Goal: Communication & Community: Answer question/provide support

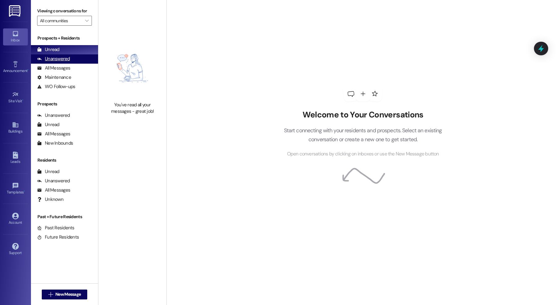
click at [65, 63] on div "Unanswered (0)" at bounding box center [64, 58] width 67 height 9
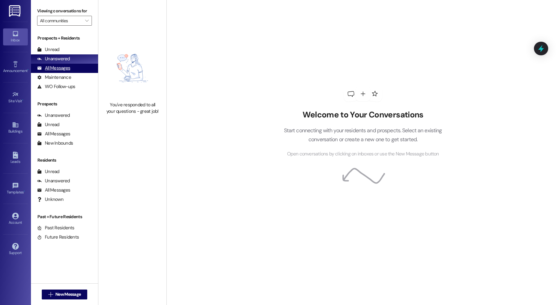
click at [62, 67] on div "All Messages" at bounding box center [53, 68] width 33 height 6
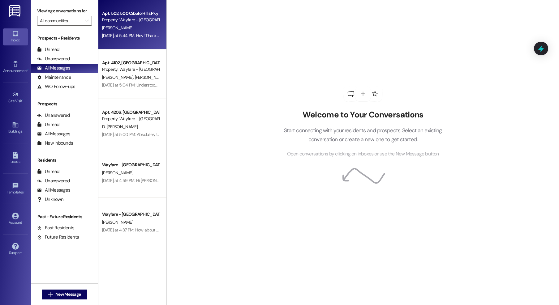
click at [143, 30] on div "[PERSON_NAME]" at bounding box center [131, 28] width 58 height 8
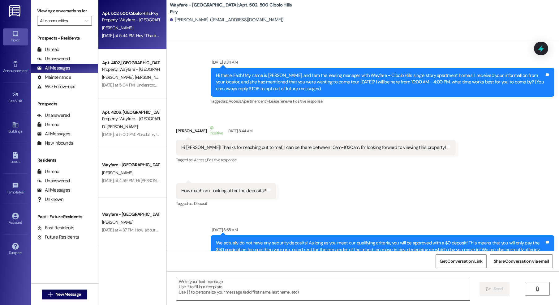
scroll to position [26947, 0]
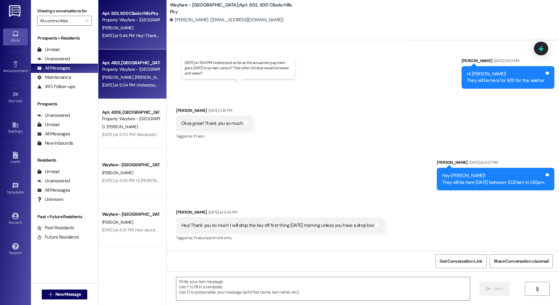
click at [145, 84] on div "Apt. 502, 500 Cibolo Hills Pky Property: Wayfare - Cibolo Hills F. Bell Yesterd…" at bounding box center [132, 130] width 68 height 261
click at [135, 74] on div "A. Danage M. Pena" at bounding box center [131, 78] width 58 height 8
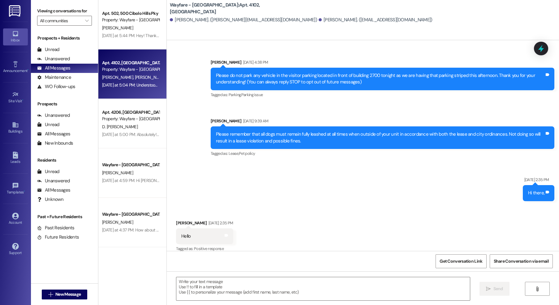
scroll to position [13646, 0]
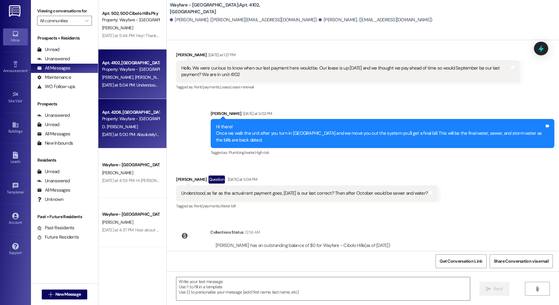
click at [102, 111] on div "Apt. 4206, 4200 Cibolo Hills Pky" at bounding box center [130, 112] width 57 height 6
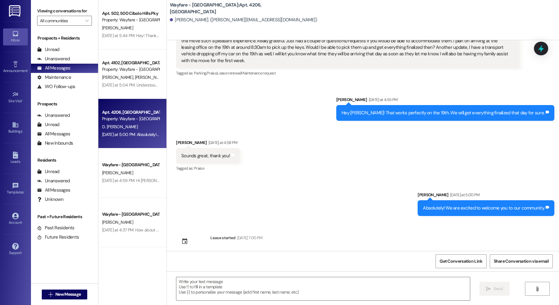
scroll to position [24, 0]
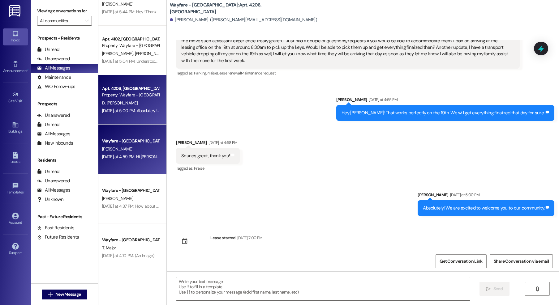
click at [124, 155] on div "Yesterday at 4:59 PM: Hi Sheri! My name is Jordan from Wayfare Cibolo Hills and…" at bounding box center [417, 157] width 630 height 6
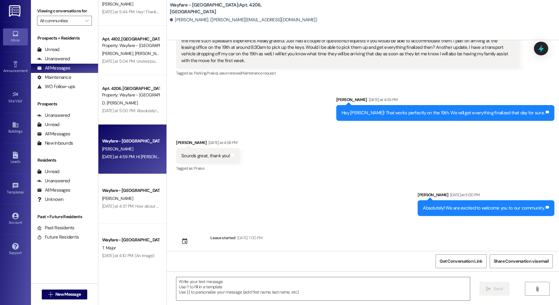
scroll to position [0, 0]
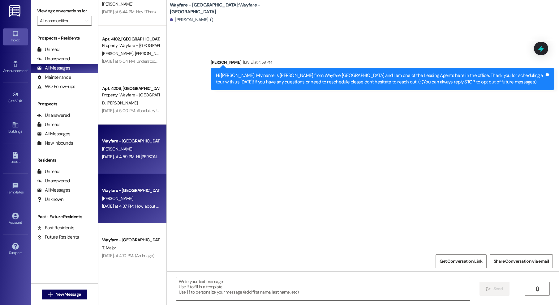
click at [124, 219] on div "Wayfare - Cibolo Hills Prospect D. Oneal Yesterday at 4:37 PM: How about now? Y…" at bounding box center [132, 199] width 68 height 50
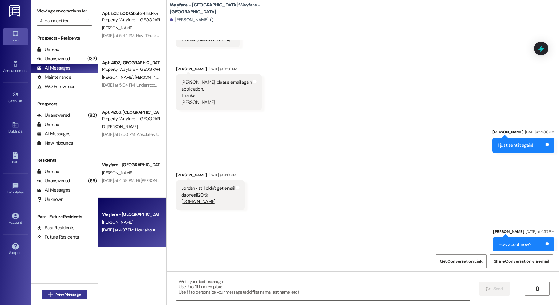
click at [80, 293] on span "New Message" at bounding box center [68, 295] width 28 height 6
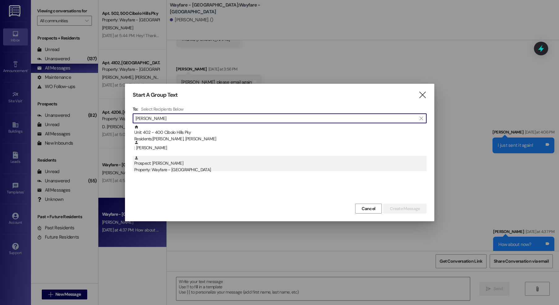
type input "lionel"
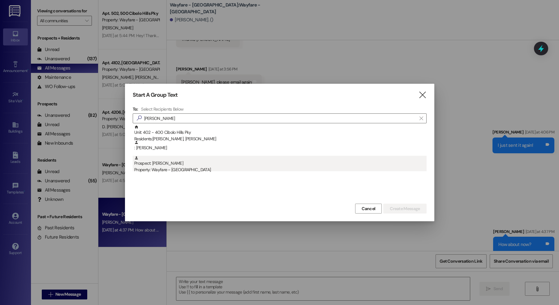
click at [177, 168] on div "Property: Wayfare - [GEOGRAPHIC_DATA]" at bounding box center [280, 170] width 292 height 6
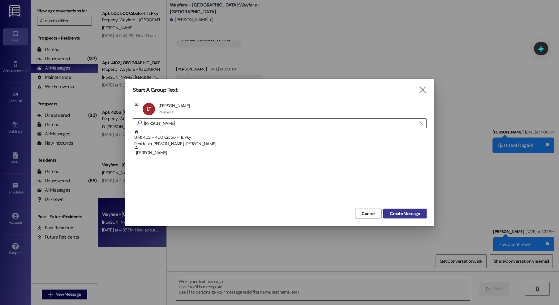
click at [401, 211] on span "Create Message" at bounding box center [405, 214] width 30 height 6
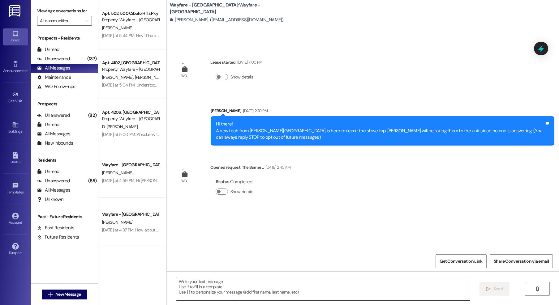
click at [390, 285] on textarea at bounding box center [323, 289] width 294 height 23
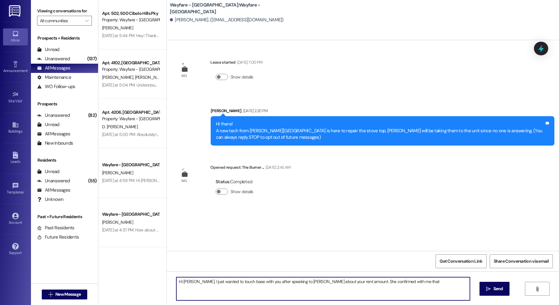
click at [404, 286] on textarea "Hi Lionel, I just wanted to touch base with you after speaking to Thalya about …" at bounding box center [323, 289] width 294 height 23
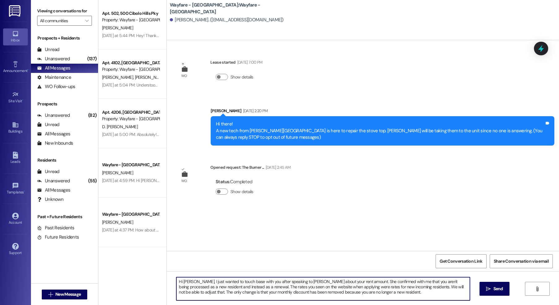
drag, startPoint x: 268, startPoint y: 287, endPoint x: 167, endPoint y: 279, distance: 101.8
click at [167, 279] on div "Hi Lionel, I just wanted to touch base with you after speaking to Thalya about …" at bounding box center [363, 295] width 392 height 46
type textarea "Hi Lionel, I just wanted to touch base with you after speaking to Thalya about …"
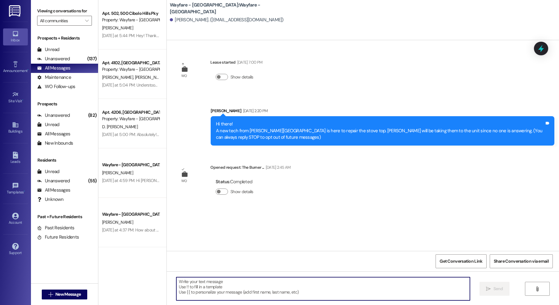
paste textarea "Hi Lionel, I wanted to follow up with you after speaking with Thalya regarding …"
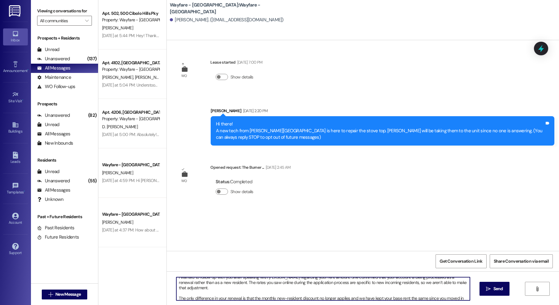
scroll to position [13, 0]
drag, startPoint x: 352, startPoint y: 296, endPoint x: 348, endPoint y: 296, distance: 4.0
click at [348, 296] on textarea "Hi Lionel, I wanted to follow up with you after speaking with Thalya regarding …" at bounding box center [323, 289] width 294 height 23
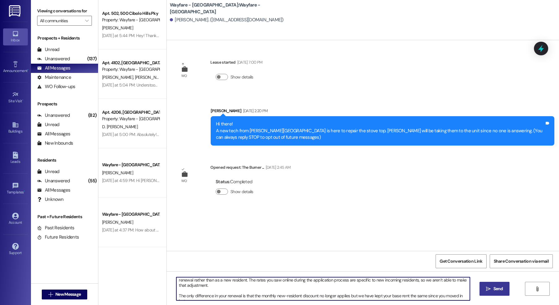
type textarea "Hi Lionel, I wanted to follow up with you after speaking with Thalya regarding …"
click at [496, 292] on span "Send" at bounding box center [499, 289] width 10 height 6
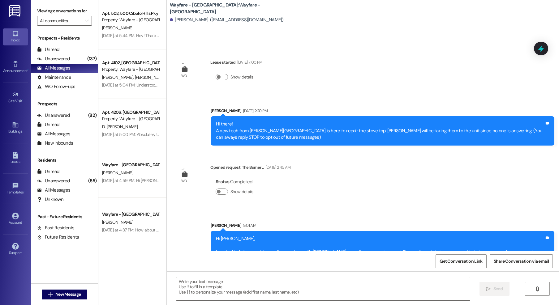
scroll to position [34, 0]
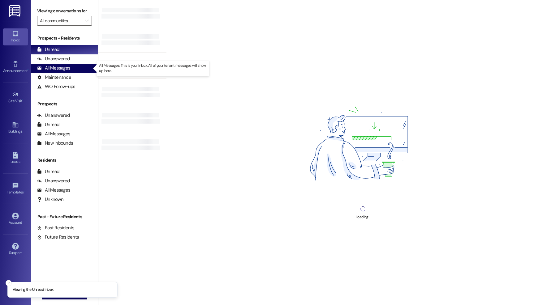
click at [46, 69] on div "All Messages" at bounding box center [53, 68] width 33 height 6
click at [65, 68] on div "All Messages" at bounding box center [53, 68] width 33 height 6
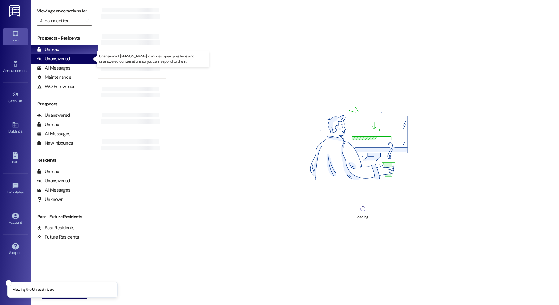
drag, startPoint x: 65, startPoint y: 63, endPoint x: 63, endPoint y: 67, distance: 5.4
click at [65, 63] on div "Unanswered (0)" at bounding box center [64, 58] width 67 height 9
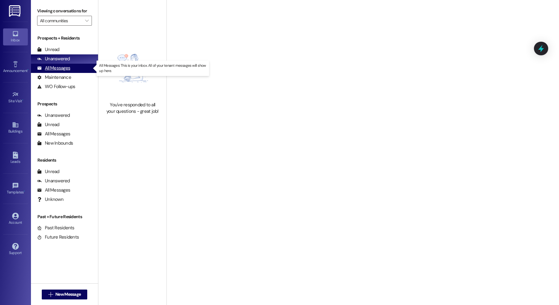
click at [63, 67] on div "All Messages" at bounding box center [53, 68] width 33 height 6
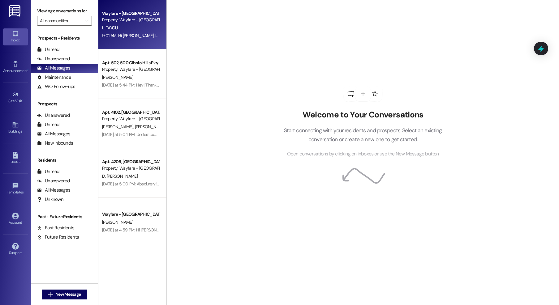
click at [128, 27] on div "L. TAYOU" at bounding box center [131, 28] width 58 height 8
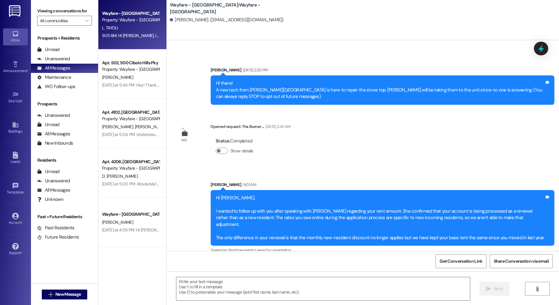
scroll to position [43, 0]
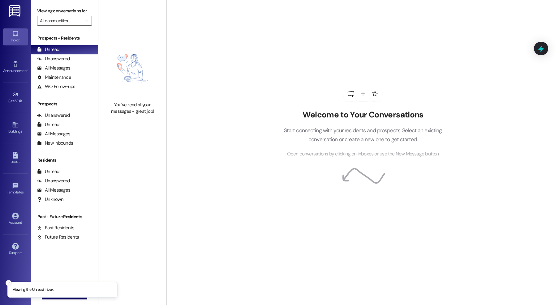
click at [8, 283] on line "Close toast" at bounding box center [9, 284] width 2 height 2
click at [50, 295] on icon "" at bounding box center [50, 294] width 5 height 5
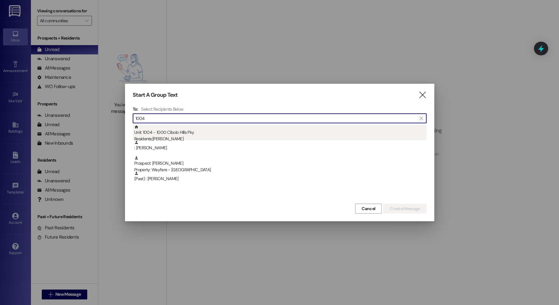
type input "1004"
click at [166, 136] on div "Residents: Ronica Cormier" at bounding box center [280, 139] width 292 height 6
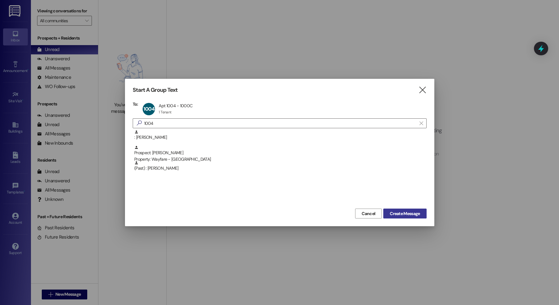
click at [398, 216] on span "Create Message" at bounding box center [405, 214] width 30 height 6
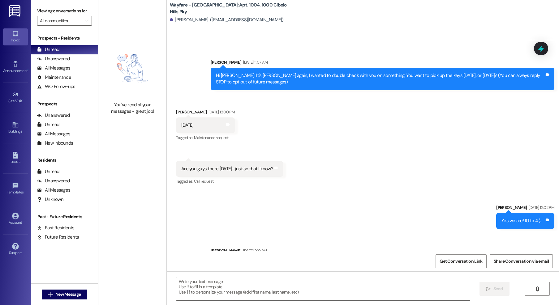
scroll to position [18176, 0]
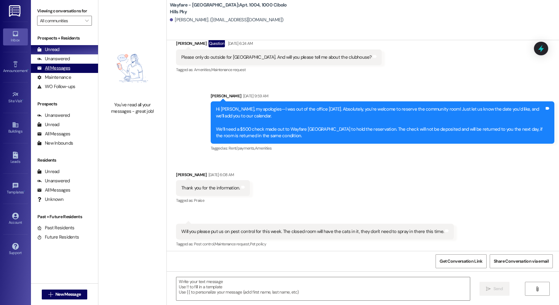
click at [58, 70] on div "All Messages" at bounding box center [53, 68] width 33 height 6
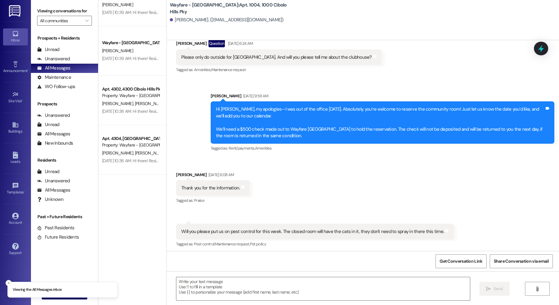
scroll to position [2264, 0]
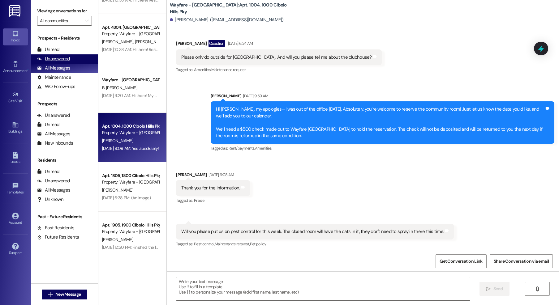
click at [59, 60] on div "Unanswered" at bounding box center [53, 59] width 33 height 6
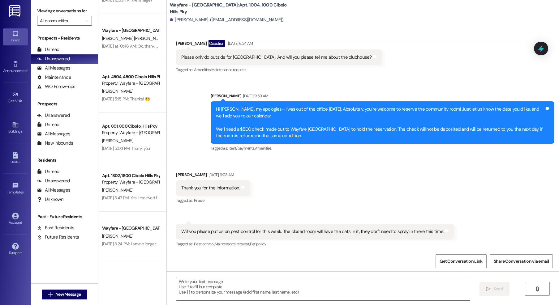
scroll to position [2214, 0]
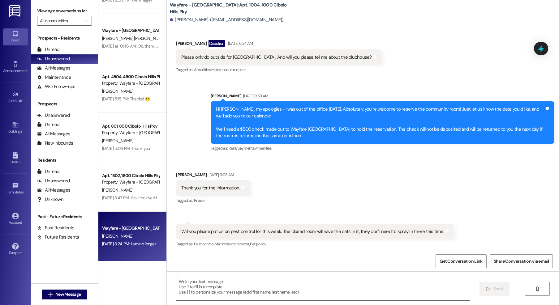
click at [143, 225] on div "Wayfare - [GEOGRAPHIC_DATA]" at bounding box center [131, 229] width 58 height 8
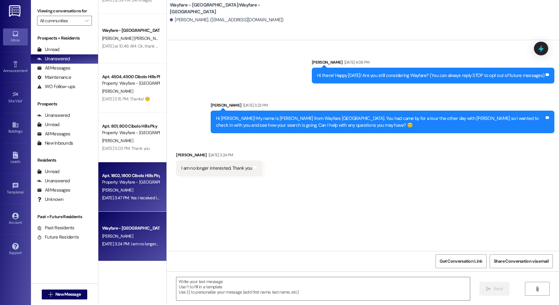
scroll to position [0, 0]
click at [137, 203] on div "Apt. 1802, 1800 Cibolo Hills Pky Property: Wayfare - Cibolo Hills A. Matthews S…" at bounding box center [132, 187] width 68 height 50
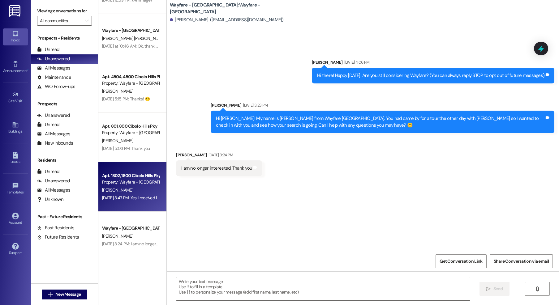
scroll to position [903, 0]
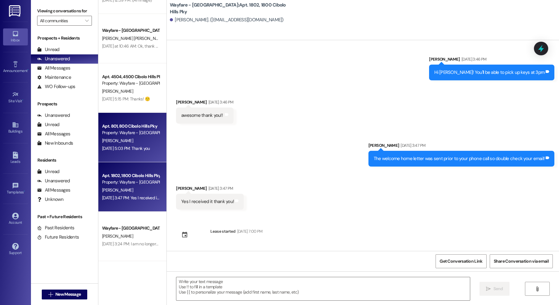
click at [120, 138] on div "C. Garza" at bounding box center [131, 141] width 58 height 8
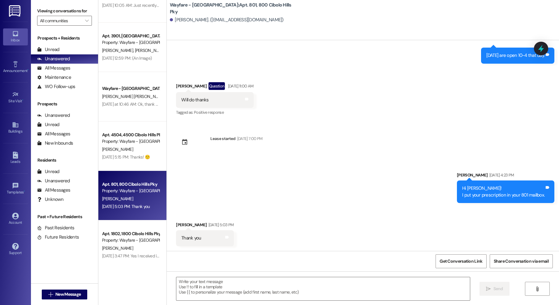
scroll to position [2133, 0]
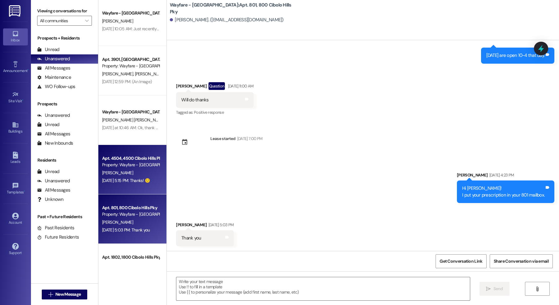
click at [119, 176] on div "K. Jones" at bounding box center [131, 173] width 58 height 8
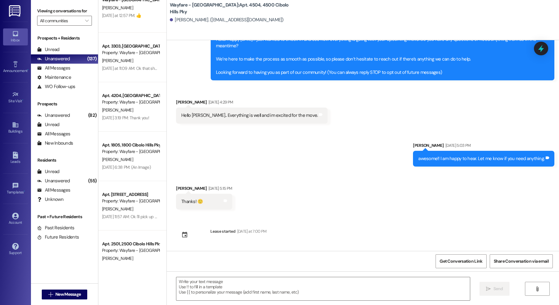
scroll to position [0, 0]
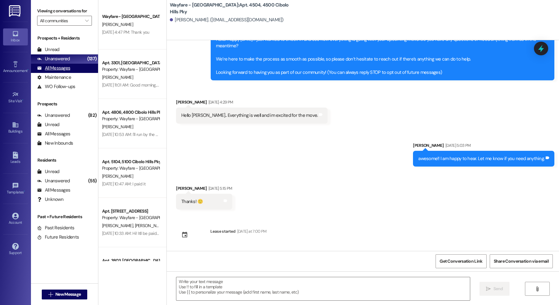
click at [58, 66] on div "All Messages" at bounding box center [53, 68] width 33 height 6
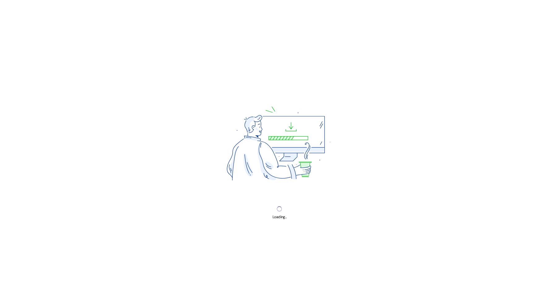
click at [127, 30] on div "Loading..." at bounding box center [279, 152] width 559 height 305
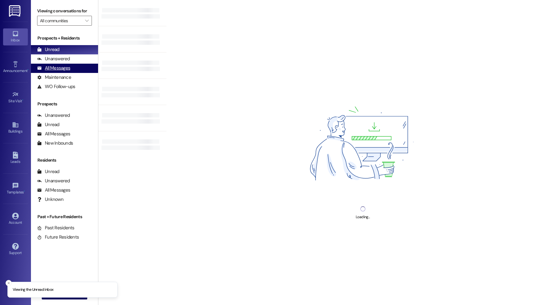
click at [70, 68] on div "All Messages (undefined)" at bounding box center [64, 68] width 67 height 9
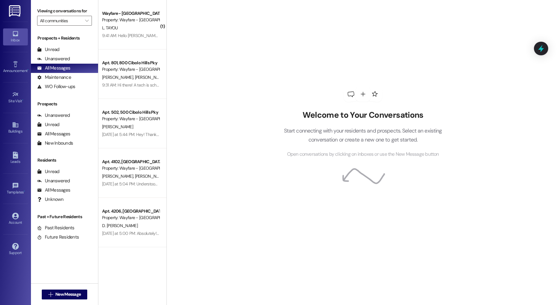
click at [134, 27] on div "L. TAYOU" at bounding box center [131, 28] width 58 height 8
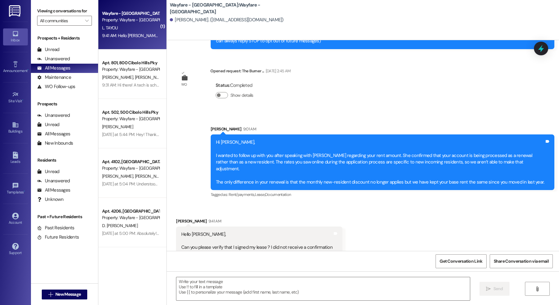
scroll to position [99, 0]
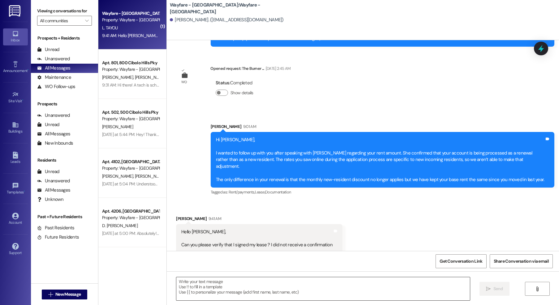
click at [278, 287] on textarea at bounding box center [323, 289] width 294 height 23
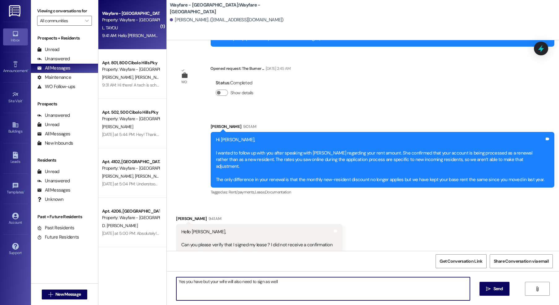
type textarea "Yes you have but your wife will also need to sign as well!"
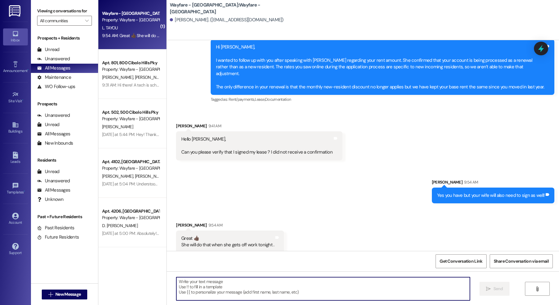
scroll to position [192, 0]
click at [236, 280] on textarea at bounding box center [323, 289] width 294 height 23
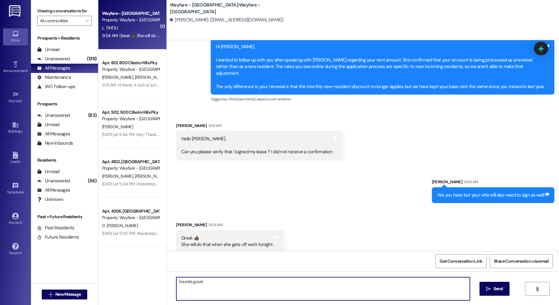
type textarea "Sounds good@"
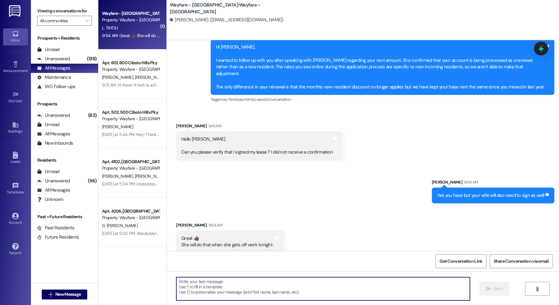
scroll to position [236, 0]
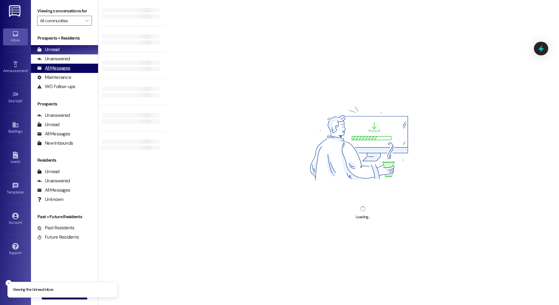
click at [54, 69] on div "All Messages" at bounding box center [53, 68] width 33 height 6
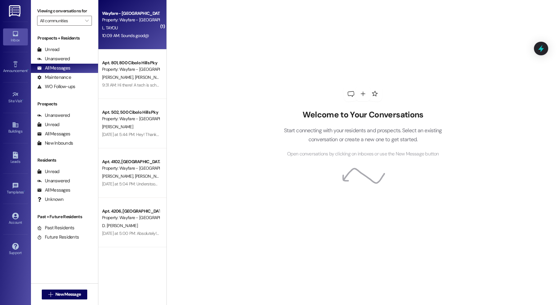
click at [138, 30] on div "L. TAYOU" at bounding box center [131, 28] width 58 height 8
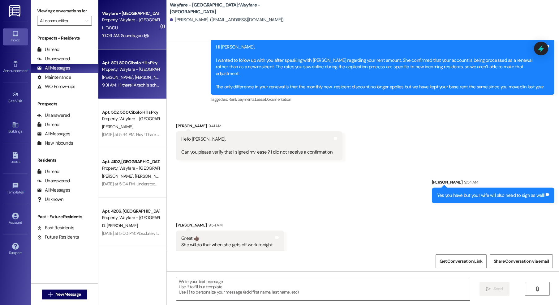
click at [134, 92] on div "Apt. 801, [GEOGRAPHIC_DATA] Pky Property: Wayfare - [GEOGRAPHIC_DATA] [PERSON_N…" at bounding box center [132, 75] width 68 height 50
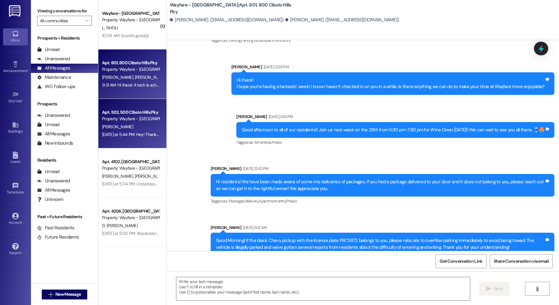
scroll to position [8472, 0]
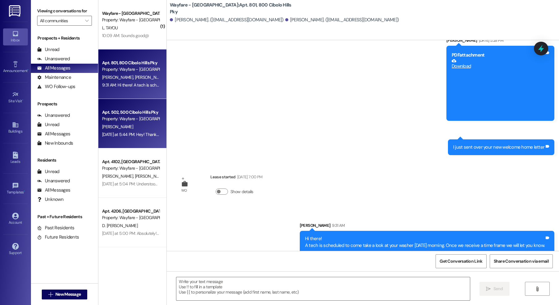
click at [139, 114] on div "Apt. 502, 500 Cibolo Hills Pky" at bounding box center [130, 112] width 57 height 6
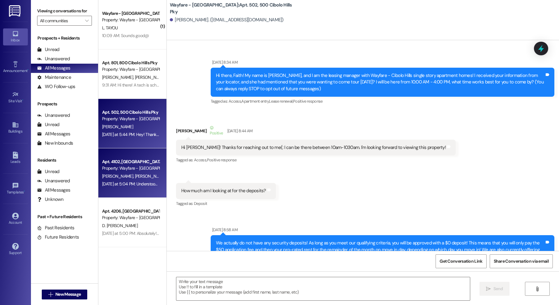
scroll to position [26947, 0]
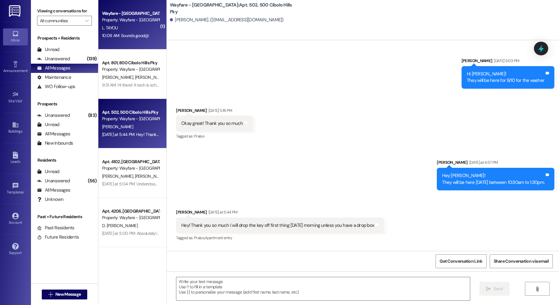
click at [98, 15] on div "Wayfare - [GEOGRAPHIC_DATA] Property: Wayfare - [GEOGRAPHIC_DATA] L. TAYOU 10:0…" at bounding box center [132, 25] width 68 height 50
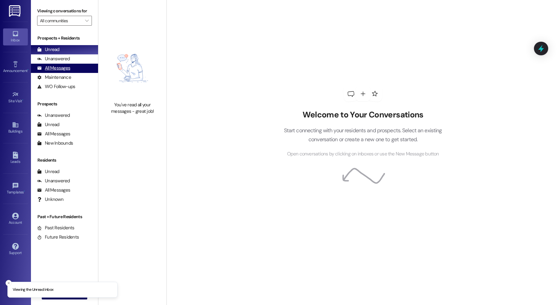
click at [45, 72] on div "All Messages (undefined)" at bounding box center [64, 68] width 67 height 9
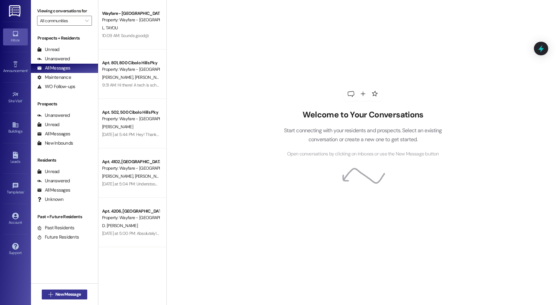
click at [71, 295] on span "New Message" at bounding box center [67, 295] width 25 height 6
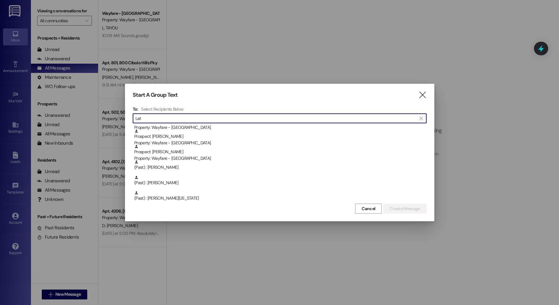
scroll to position [93, 0]
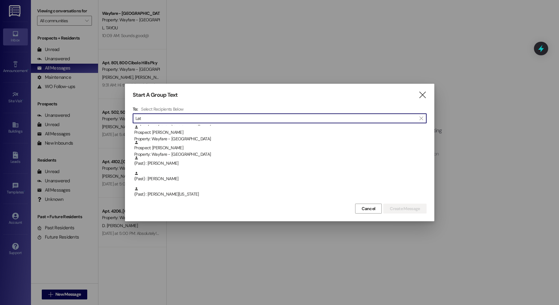
type input "Lat"
click at [429, 95] on div "Start A Group Text  To: Select Recipients Below  Lat  Prospect: [PERSON_NAME…" at bounding box center [279, 153] width 309 height 138
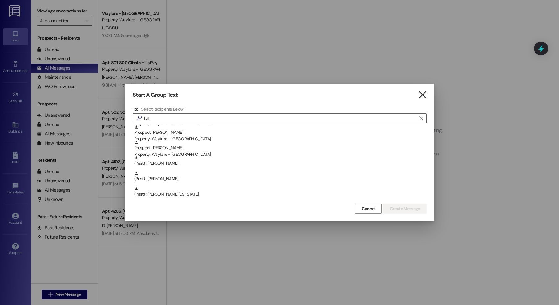
click at [421, 95] on icon "" at bounding box center [422, 95] width 8 height 6
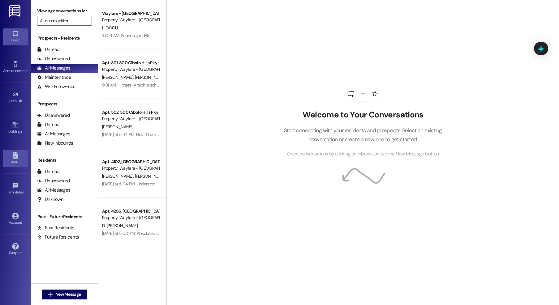
click at [8, 158] on link "Leads" at bounding box center [15, 158] width 25 height 17
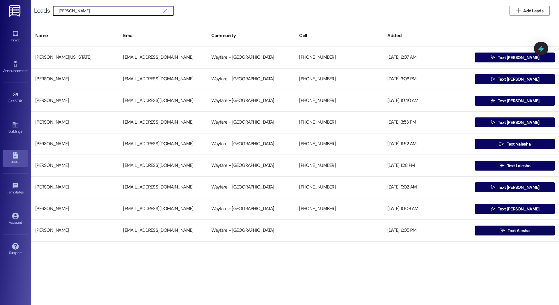
type input "[PERSON_NAME]"
click at [530, 5] on div "Leads  [PERSON_NAME]   Add Leads" at bounding box center [295, 11] width 528 height 22
click at [526, 9] on span "Add Leads" at bounding box center [533, 11] width 20 height 6
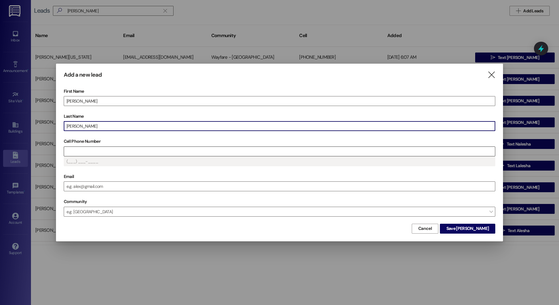
click at [95, 153] on input "Cell Phone Number" at bounding box center [279, 151] width 431 height 9
click at [119, 152] on input "Cell Phone Number" at bounding box center [279, 151] width 431 height 9
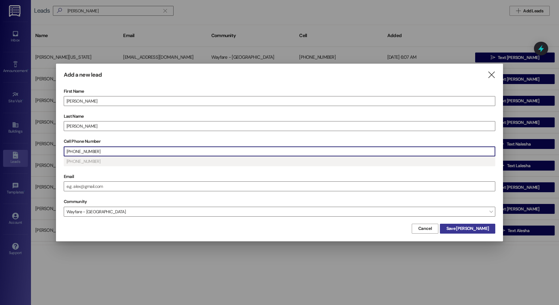
click at [468, 229] on span "Save Latesha" at bounding box center [468, 229] width 42 height 6
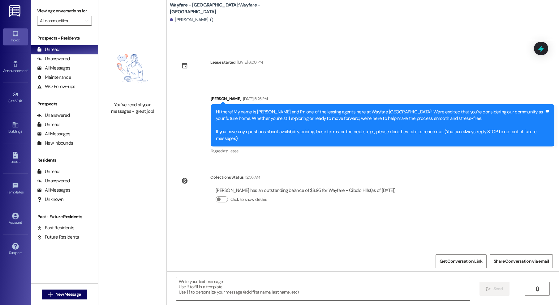
click at [337, 293] on textarea at bounding box center [323, 289] width 294 height 23
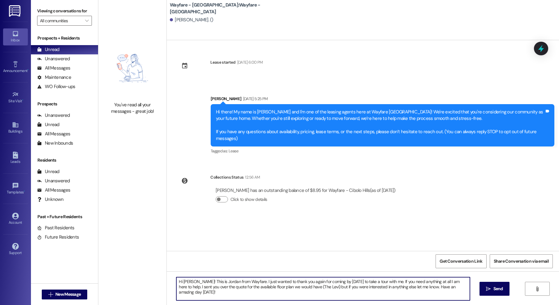
click at [292, 288] on textarea "Hi Latesha! This is Jordan from Wayfare. I just wanted to thank you again for c…" at bounding box center [323, 289] width 294 height 23
type textarea "Hi Latesha! This is Jordan from Wayfare. I just wanted to thank you again for c…"
click at [490, 291] on icon "" at bounding box center [488, 289] width 5 height 5
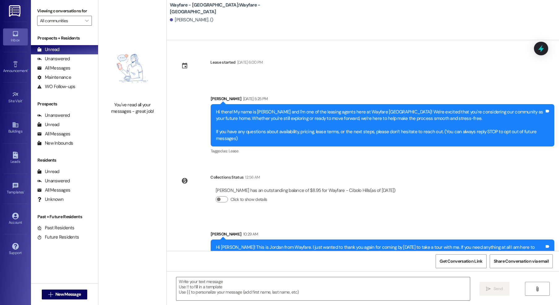
scroll to position [16, 0]
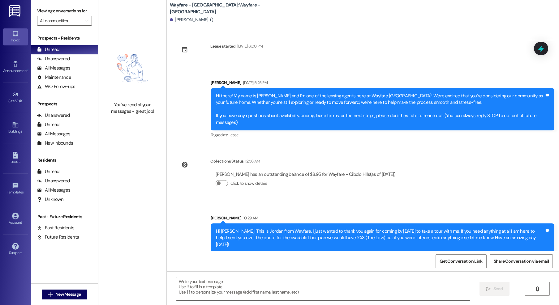
click at [296, 236] on div "Hi Latesha! This is Jordan from Wayfare. I just wanted to thank you again for c…" at bounding box center [380, 238] width 329 height 20
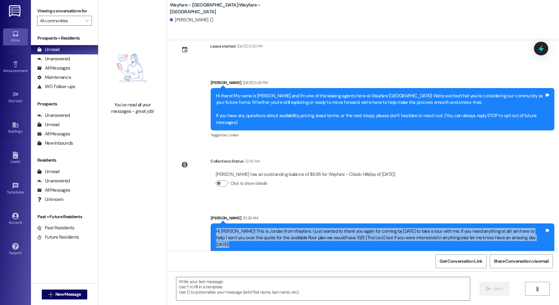
click at [296, 236] on div "Hi Latesha! This is Jordan from Wayfare. I just wanted to thank you again for c…" at bounding box center [380, 238] width 329 height 20
copy div "Hi Latesha! This is Jordan from Wayfare. I just wanted to thank you again for c…"
click at [55, 296] on span "New Message" at bounding box center [67, 295] width 25 height 6
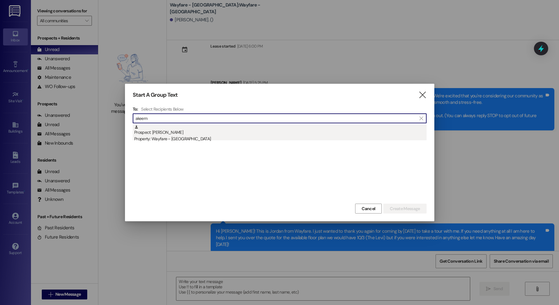
type input "akeem"
click at [199, 131] on div "Prospect: Akeem Carr Property: Wayfare - Cibolo Hills" at bounding box center [280, 134] width 292 height 18
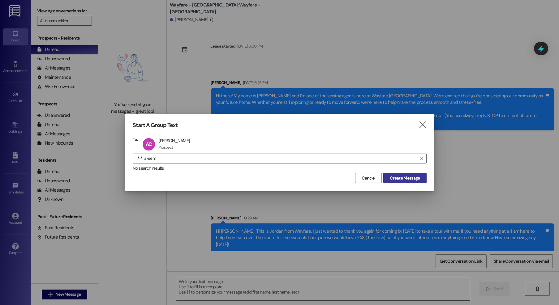
click at [412, 176] on span "Create Message" at bounding box center [405, 178] width 30 height 6
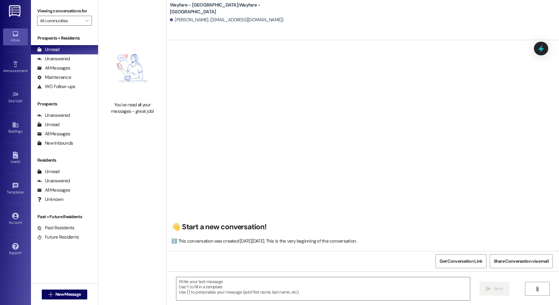
scroll to position [0, 0]
click at [384, 276] on div " Send " at bounding box center [363, 295] width 392 height 46
click at [387, 283] on textarea at bounding box center [323, 289] width 294 height 23
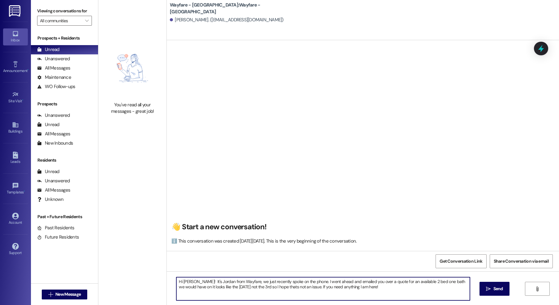
click at [428, 282] on textarea "Hi Akeem! It's Jordan from Wayfare, we just recently spoke on the phone. I went…" at bounding box center [323, 289] width 294 height 23
click at [400, 294] on textarea "Hi Akeem! It's Jordan from Wayfare, we just recently spoke on the phone. I went…" at bounding box center [323, 289] width 294 height 23
type textarea "Hi Akeem! It's Jordan from Wayfare, we just recently spoke on the phone. I went…"
click at [371, 287] on textarea "Hi Akeem! It's Jordan from Wayfare, we just recently spoke on the phone. I went…" at bounding box center [323, 289] width 294 height 23
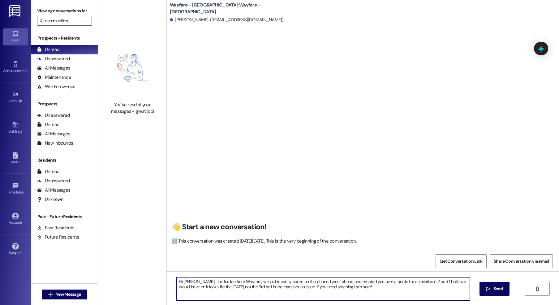
click at [377, 285] on textarea "Hi Akeem! It's Jordan from Wayfare, we just recently spoke on the phone. I went…" at bounding box center [323, 289] width 294 height 23
click at [488, 292] on button " Send" at bounding box center [495, 289] width 30 height 14
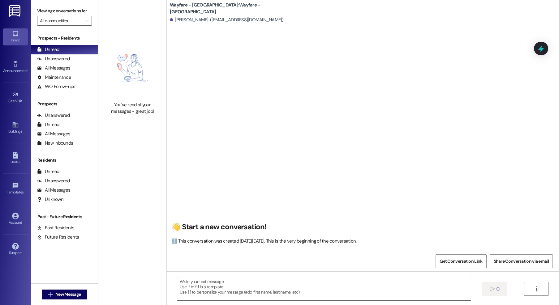
scroll to position [0, 0]
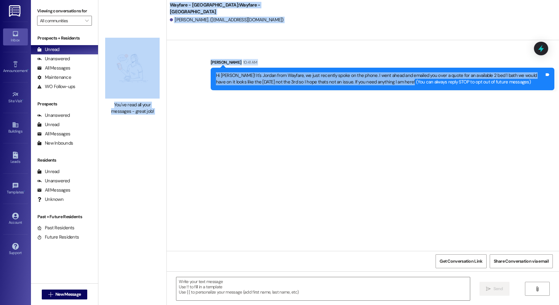
drag, startPoint x: 391, startPoint y: 83, endPoint x: 172, endPoint y: 70, distance: 219.1
click at [167, 71] on div "Sent via SMS Jordan Arnold 10:41 AM Hi Akeem! It's Jordan from Wayfare, we just…" at bounding box center [363, 70] width 392 height 50
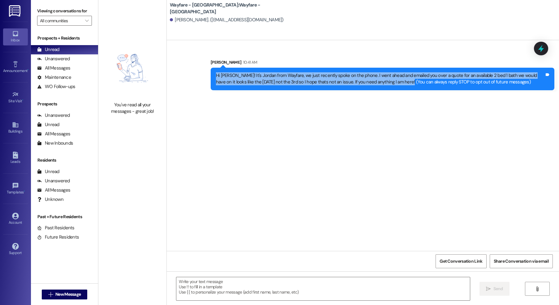
copy div "Hi Akeem! It's Jordan from Wayfare, we just recently spoke on the phone. I went…"
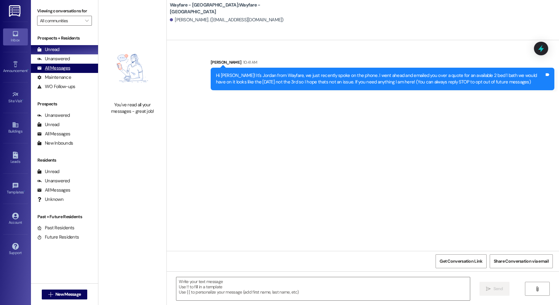
click at [53, 65] on div "All Messages" at bounding box center [53, 68] width 33 height 6
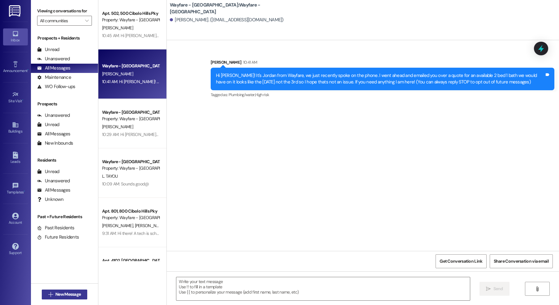
click at [69, 297] on span "New Message" at bounding box center [67, 295] width 25 height 6
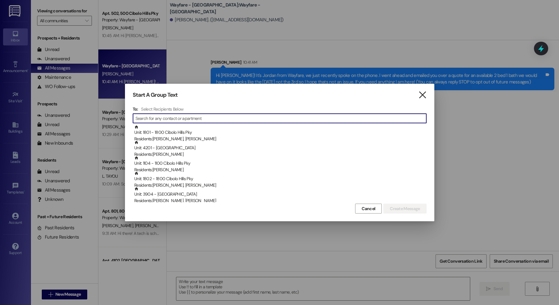
click at [420, 95] on icon "" at bounding box center [422, 95] width 8 height 6
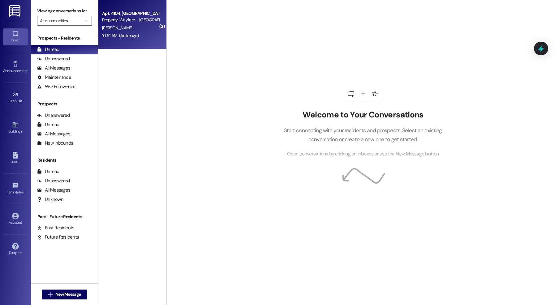
click at [160, 29] on div "Apt. 4104, [GEOGRAPHIC_DATA] Pky Property: Wayfare - [GEOGRAPHIC_DATA] [PERSON_…" at bounding box center [132, 25] width 68 height 50
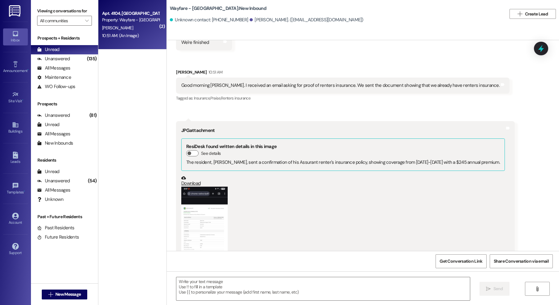
scroll to position [730, 0]
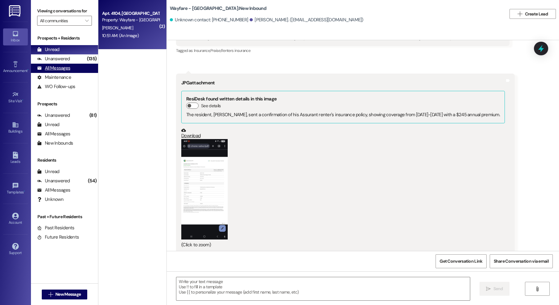
click at [45, 69] on div "All Messages" at bounding box center [53, 68] width 33 height 6
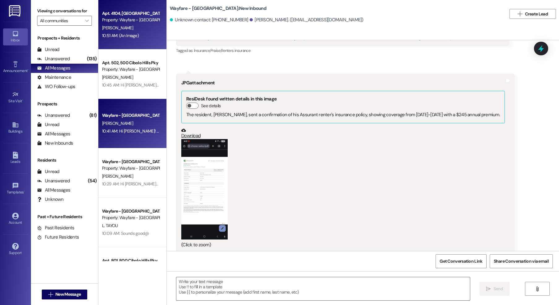
click at [148, 121] on div "[PERSON_NAME]" at bounding box center [131, 124] width 58 height 8
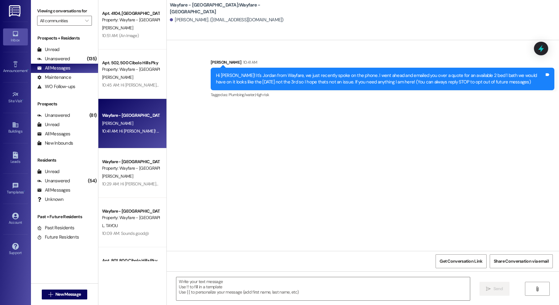
scroll to position [0, 0]
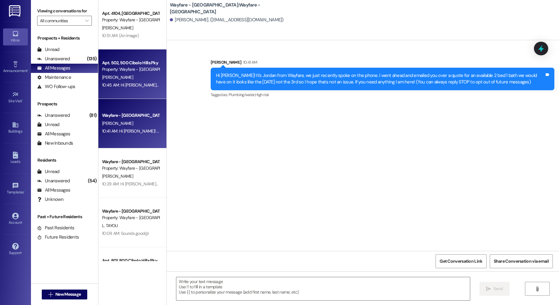
click at [143, 55] on div "Apt. 502, 500 Cibolo Hills Pky Property: Wayfare - [GEOGRAPHIC_DATA] [PERSON_NA…" at bounding box center [132, 75] width 68 height 50
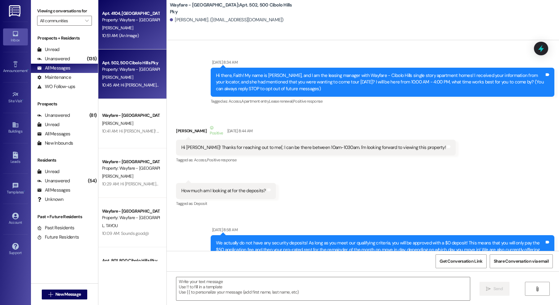
scroll to position [26997, 0]
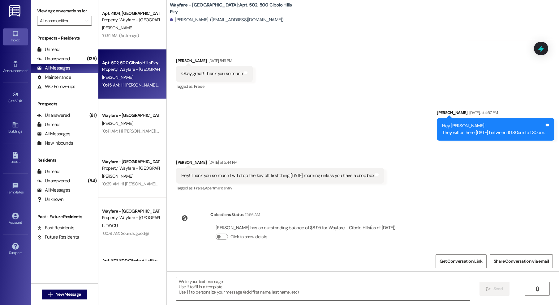
click at [167, 96] on div "Sent via SMS [PERSON_NAME] [DATE] at 4:57 PM Hey [PERSON_NAME]! They will be he…" at bounding box center [363, 121] width 392 height 50
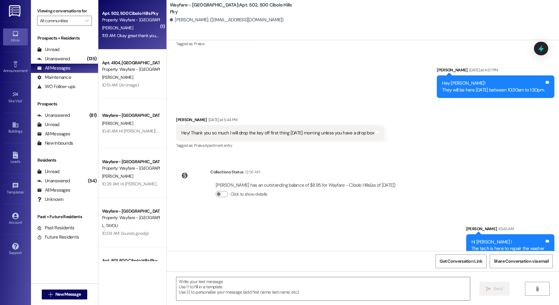
scroll to position [27040, 0]
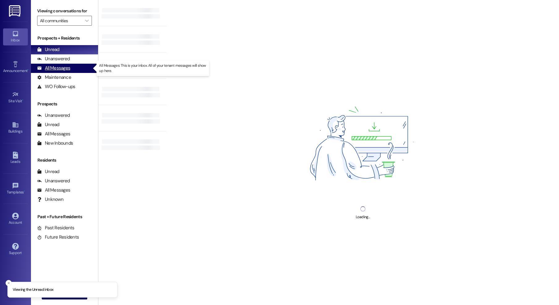
drag, startPoint x: 58, startPoint y: 69, endPoint x: 70, endPoint y: 66, distance: 12.5
click at [58, 69] on div "All Messages" at bounding box center [53, 68] width 33 height 6
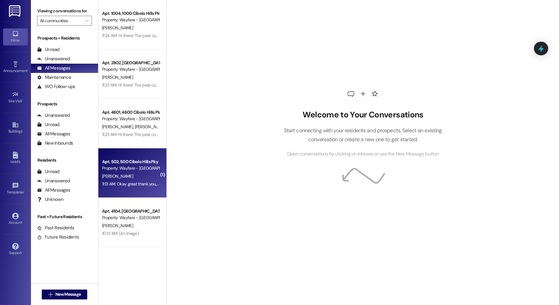
click at [123, 178] on div "[PERSON_NAME]" at bounding box center [131, 177] width 58 height 8
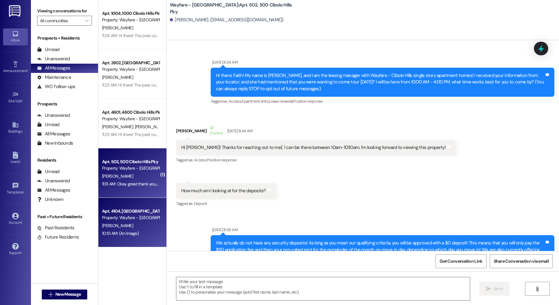
scroll to position [27049, 0]
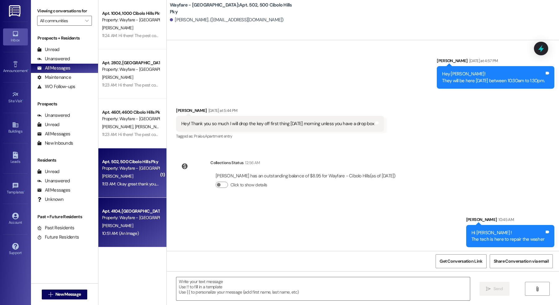
click at [132, 227] on div "[PERSON_NAME]" at bounding box center [131, 226] width 58 height 8
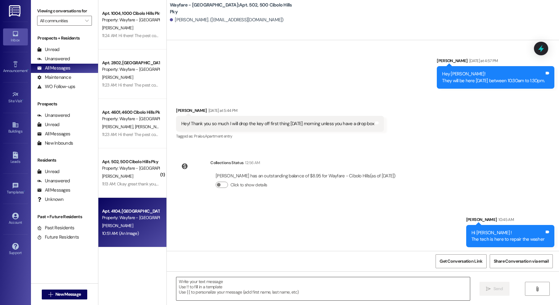
click at [215, 289] on textarea at bounding box center [323, 289] width 294 height 23
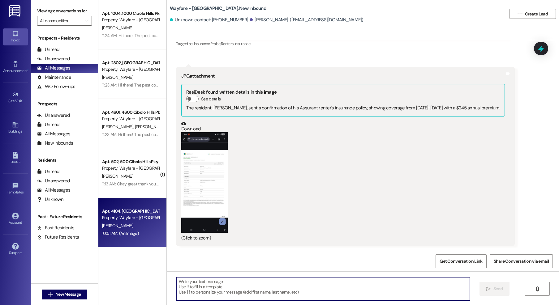
scroll to position [730, 0]
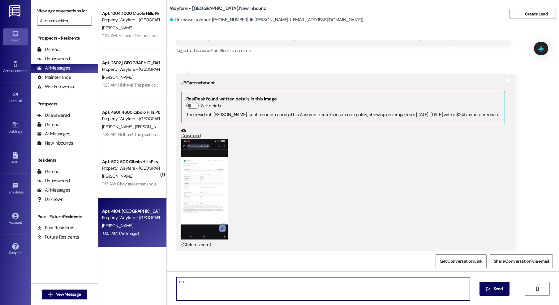
type textarea "n"
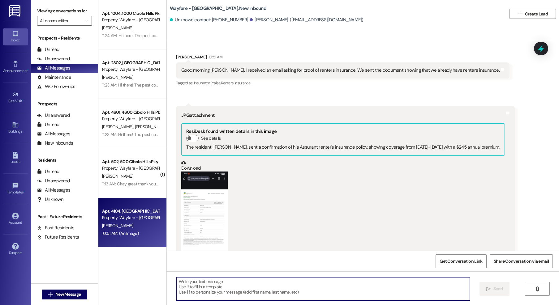
scroll to position [697, 0]
click at [197, 289] on textarea at bounding box center [323, 289] width 294 height 23
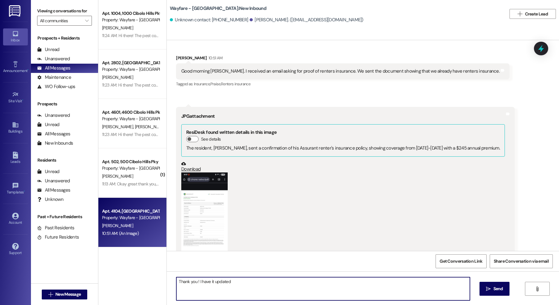
type textarea "Thank you ! I have it updated!"
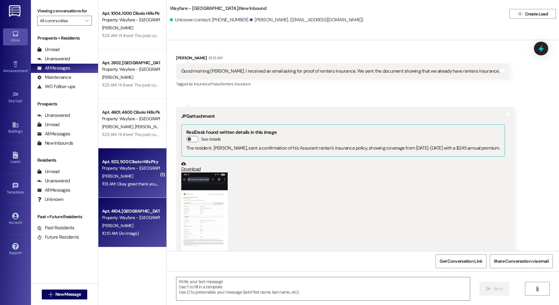
click at [116, 159] on div "Apt. 502, 500 Cibolo Hills Pky" at bounding box center [130, 162] width 57 height 6
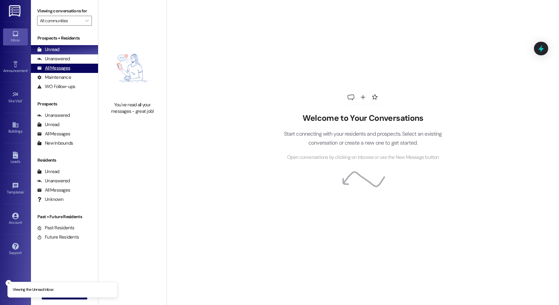
click at [59, 71] on div "All Messages" at bounding box center [53, 68] width 33 height 6
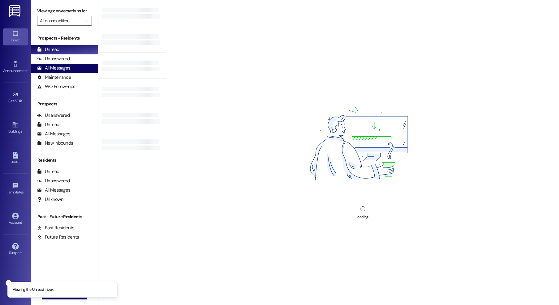
click at [71, 68] on div "All Messages (undefined)" at bounding box center [64, 68] width 67 height 9
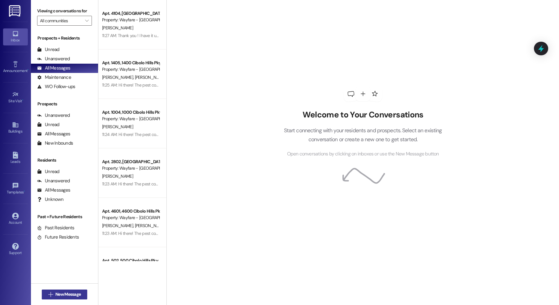
click at [71, 296] on span "New Message" at bounding box center [67, 295] width 25 height 6
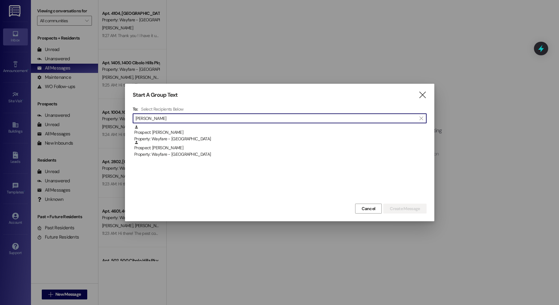
type input "[PERSON_NAME]"
click at [229, 152] on div "Property: Wayfare - [GEOGRAPHIC_DATA]" at bounding box center [280, 154] width 292 height 6
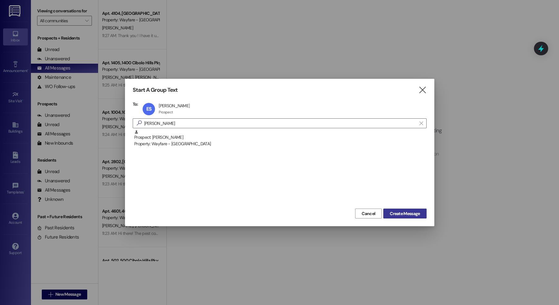
click at [396, 209] on button "Create Message" at bounding box center [404, 214] width 43 height 10
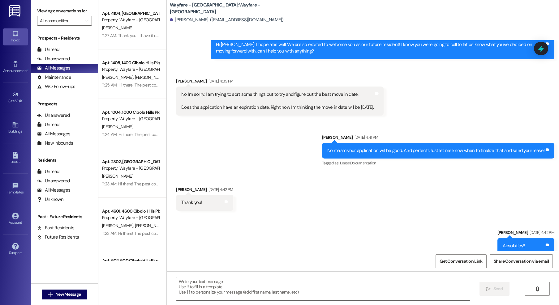
scroll to position [585, 0]
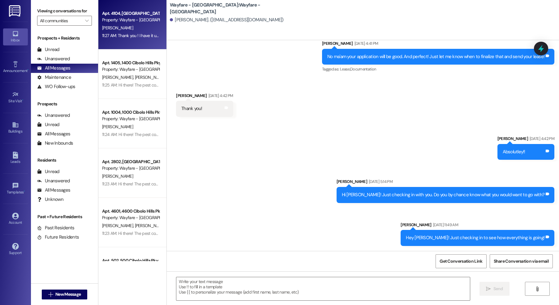
click at [139, 25] on div "[PERSON_NAME]" at bounding box center [131, 28] width 58 height 8
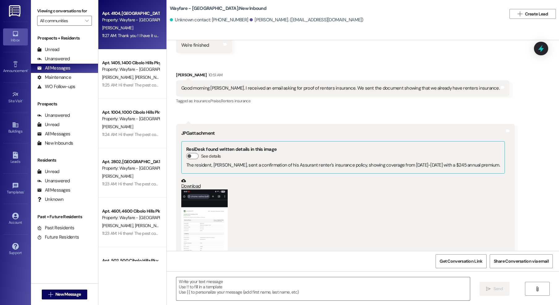
click at [193, 213] on button "Zoom image" at bounding box center [204, 240] width 46 height 101
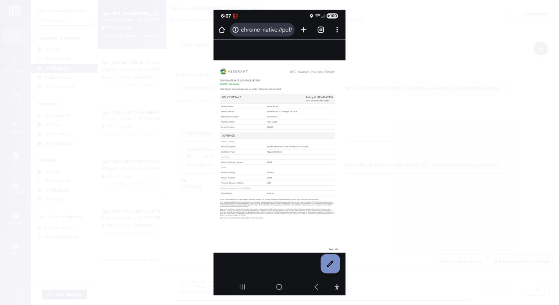
click at [408, 135] on button "Unzoom image" at bounding box center [279, 152] width 559 height 305
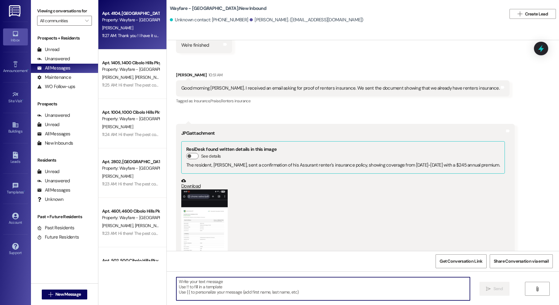
click at [298, 290] on textarea at bounding box center [323, 289] width 294 height 23
type textarea "I"
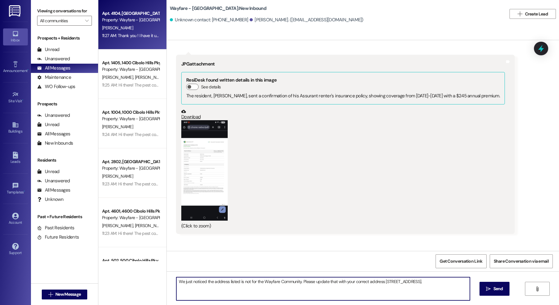
scroll to position [773, 0]
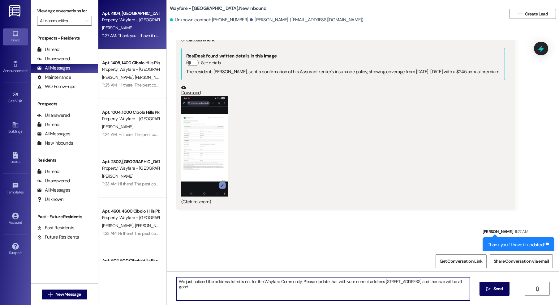
type textarea "We just noticed the address listed is not for the Wayfare Community. Please upd…"
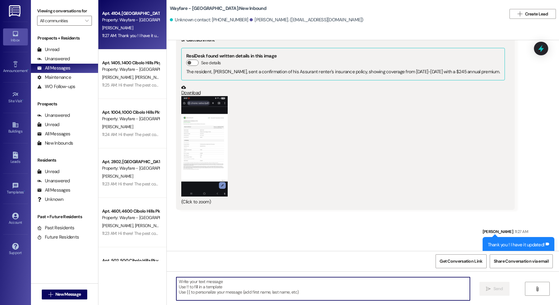
scroll to position [823, 0]
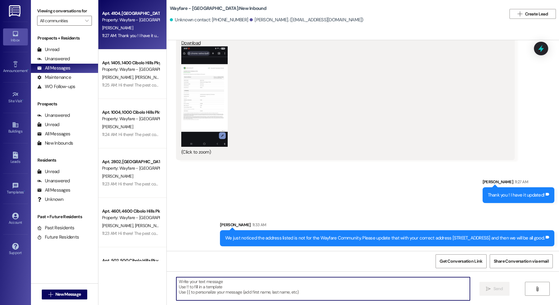
click at [199, 82] on button "Zoom image" at bounding box center [204, 96] width 46 height 101
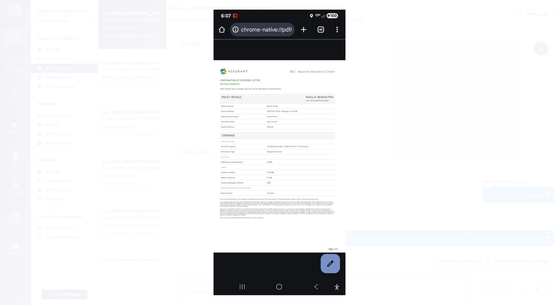
click at [379, 88] on button "Unzoom image" at bounding box center [279, 152] width 559 height 305
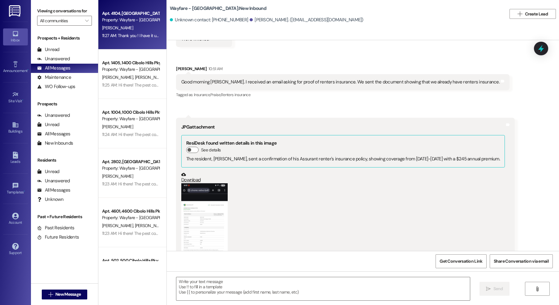
scroll to position [684, 0]
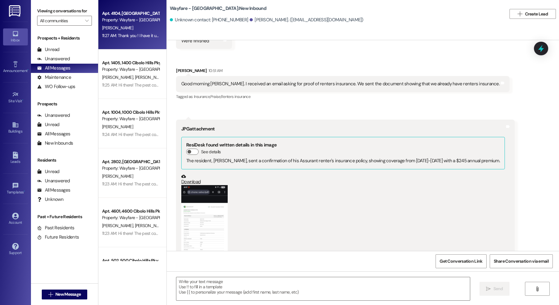
click at [205, 198] on button "Zoom image" at bounding box center [204, 235] width 46 height 101
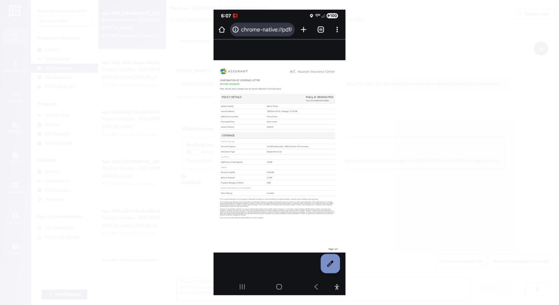
click at [396, 120] on button "Unzoom image" at bounding box center [279, 152] width 559 height 305
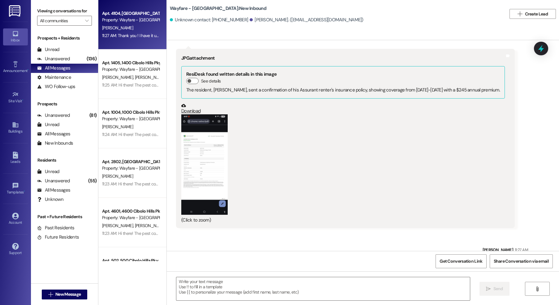
scroll to position [749, 0]
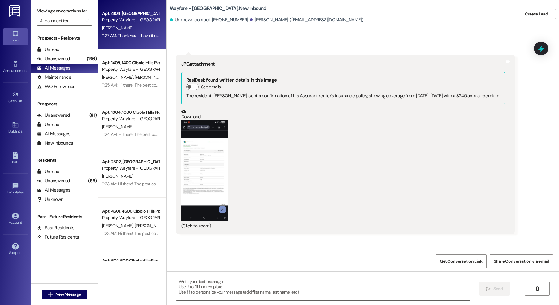
click at [203, 154] on button "Zoom image" at bounding box center [204, 170] width 46 height 101
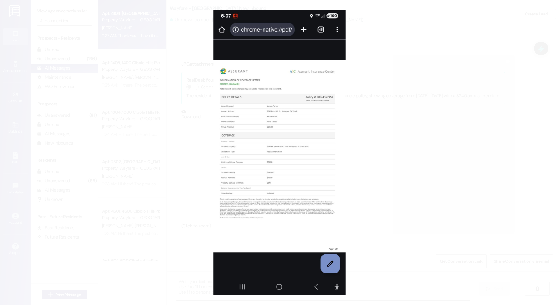
click at [378, 95] on button "Unzoom image" at bounding box center [279, 152] width 559 height 305
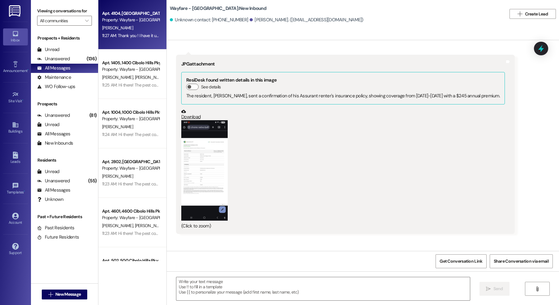
scroll to position [823, 0]
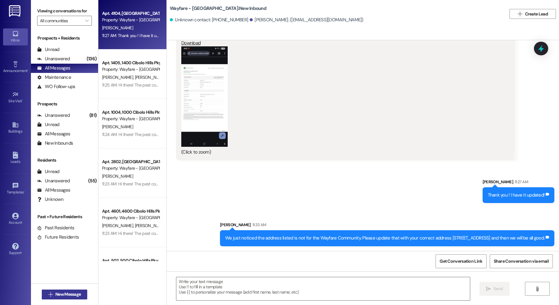
click at [55, 294] on span "New Message" at bounding box center [67, 295] width 25 height 6
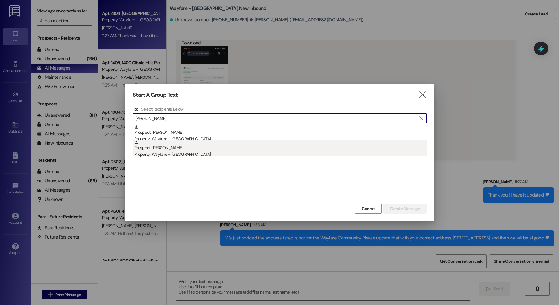
type input "[PERSON_NAME]"
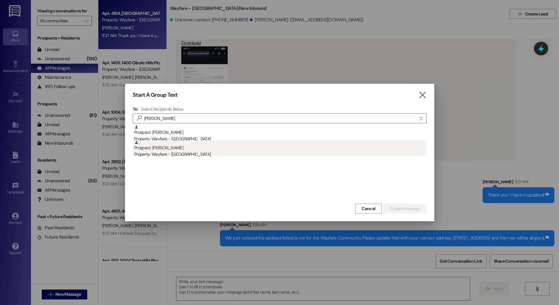
click at [145, 153] on div "Property: Wayfare - [GEOGRAPHIC_DATA]" at bounding box center [280, 154] width 292 height 6
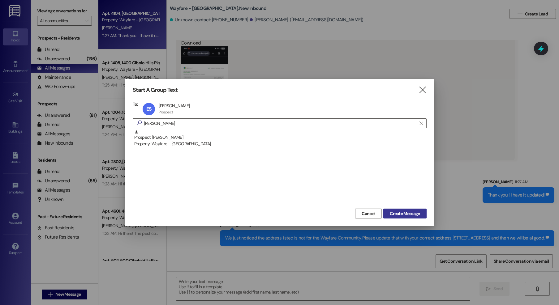
click at [398, 213] on span "Create Message" at bounding box center [405, 214] width 30 height 6
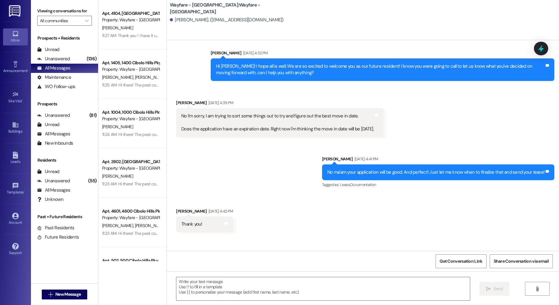
scroll to position [492, 0]
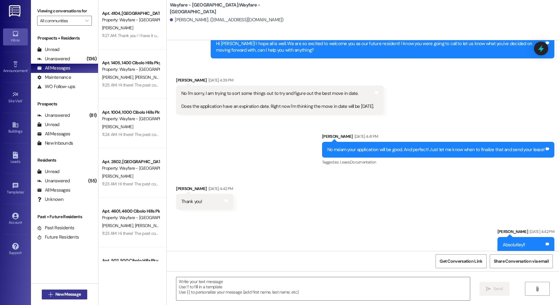
click at [63, 292] on span "New Message" at bounding box center [67, 295] width 25 height 6
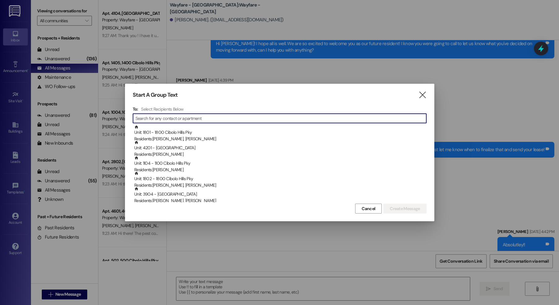
click at [63, 293] on div at bounding box center [279, 152] width 559 height 305
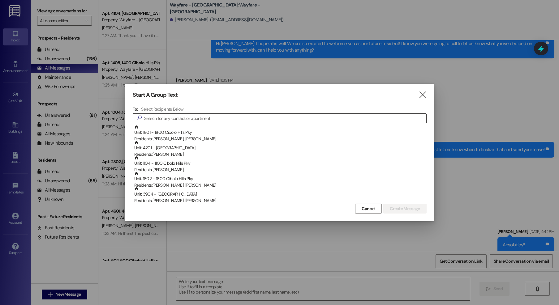
click at [211, 119] on input at bounding box center [285, 118] width 282 height 9
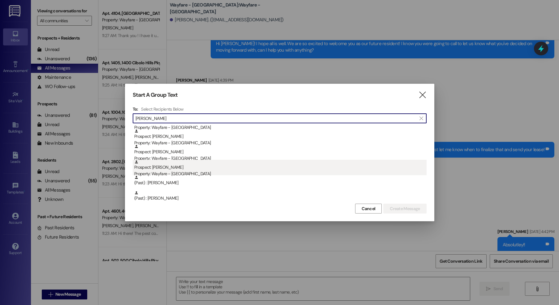
scroll to position [296, 0]
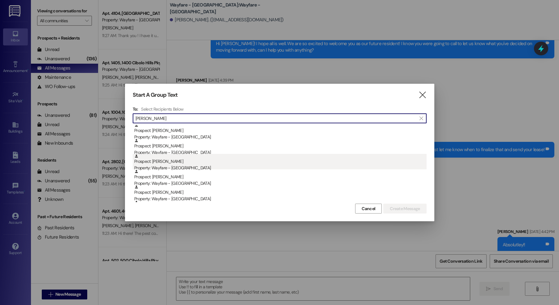
type input "[PERSON_NAME]"
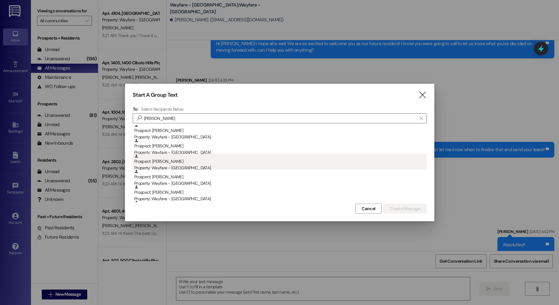
click at [172, 163] on div "Prospect: [PERSON_NAME] Property: Wayfare - [GEOGRAPHIC_DATA]" at bounding box center [280, 163] width 292 height 18
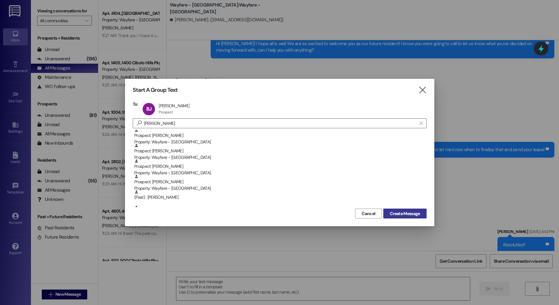
click at [419, 216] on span "Create Message" at bounding box center [405, 214] width 30 height 6
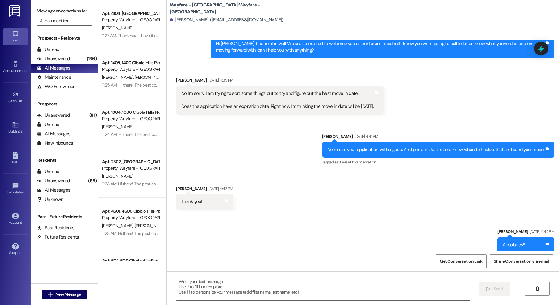
scroll to position [0, 0]
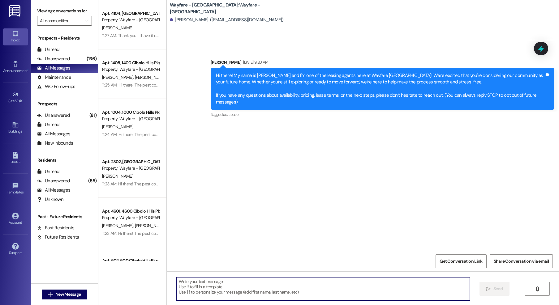
click at [284, 290] on textarea at bounding box center [323, 289] width 294 height 23
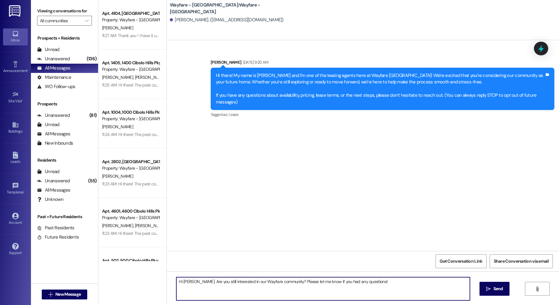
click at [195, 284] on textarea "Hi [PERSON_NAME]. Are you still interested in our Wayfare community? Please let…" at bounding box center [323, 289] width 294 height 23
type textarea "Hi [PERSON_NAME], Are you still interested in our Wayfare community? Please let…"
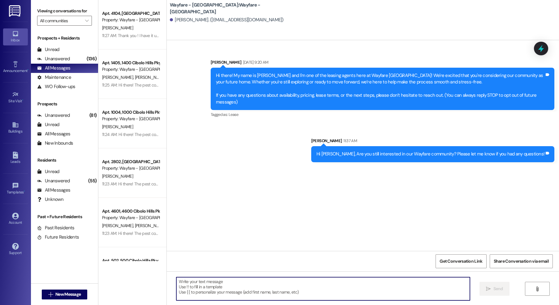
click at [351, 154] on div "Hi [PERSON_NAME], Are you still interested in our Wayfare community? Please let…" at bounding box center [431, 154] width 228 height 6
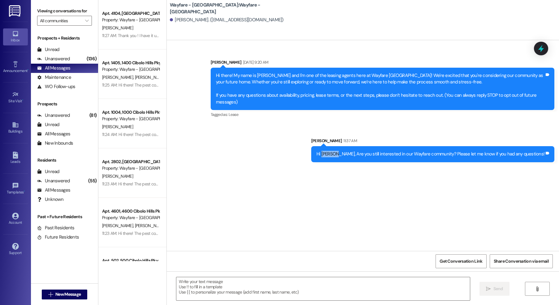
click at [351, 154] on div "Hi [PERSON_NAME], Are you still interested in our Wayfare community? Please let…" at bounding box center [431, 154] width 228 height 6
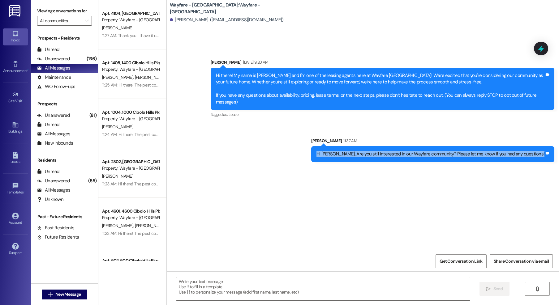
click at [351, 154] on div "Hi [PERSON_NAME], Are you still interested in our Wayfare community? Please let…" at bounding box center [431, 154] width 228 height 6
copy div "Hi [PERSON_NAME], Are you still interested in our Wayfare community? Please let…"
click at [76, 292] on span "New Message" at bounding box center [67, 295] width 25 height 6
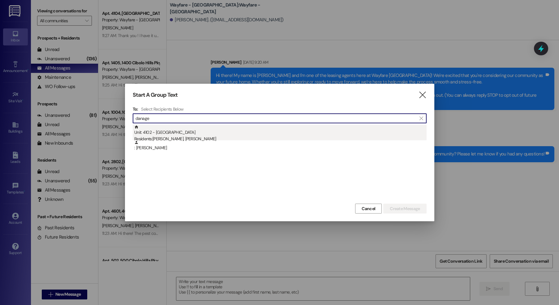
type input "danage"
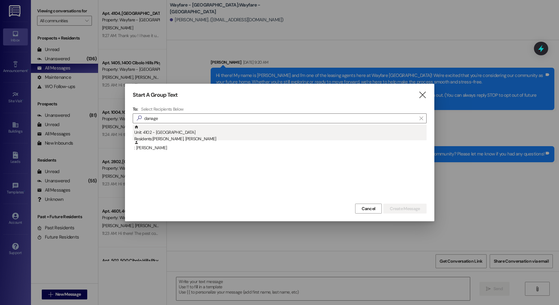
click at [212, 137] on div "Residents: [PERSON_NAME], [PERSON_NAME]" at bounding box center [280, 139] width 292 height 6
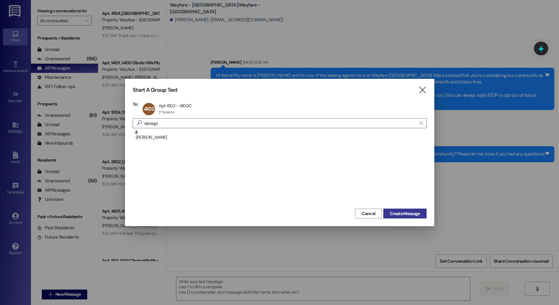
click at [394, 215] on span "Create Message" at bounding box center [405, 214] width 30 height 6
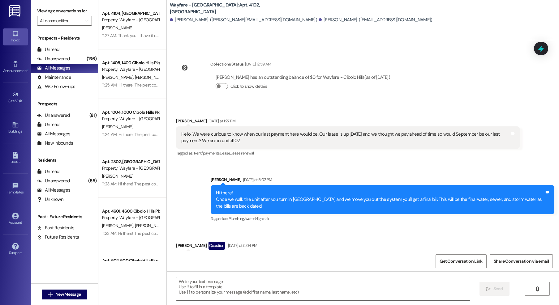
scroll to position [13578, 0]
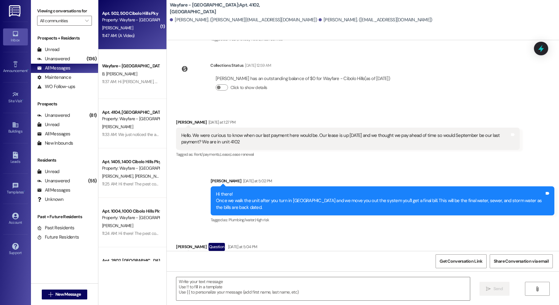
click at [113, 23] on div "Property: Wayfare - [GEOGRAPHIC_DATA]" at bounding box center [130, 20] width 57 height 6
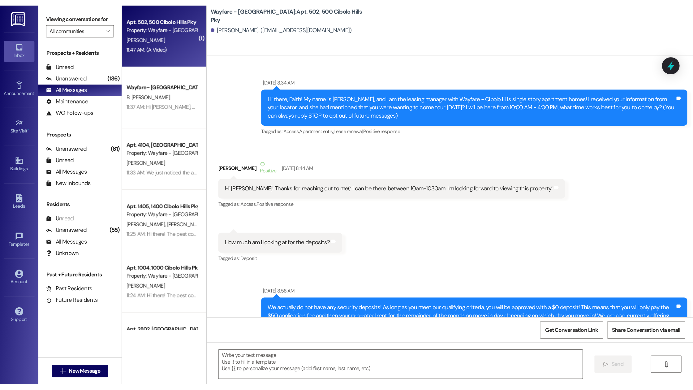
scroll to position [27174, 0]
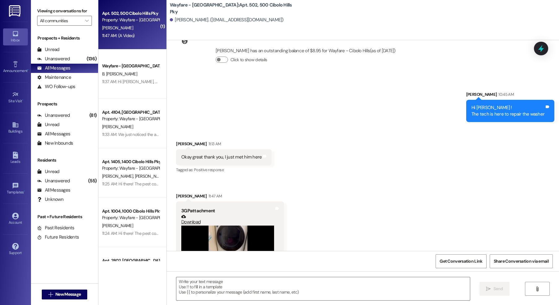
click at [238, 226] on video at bounding box center [227, 261] width 93 height 70
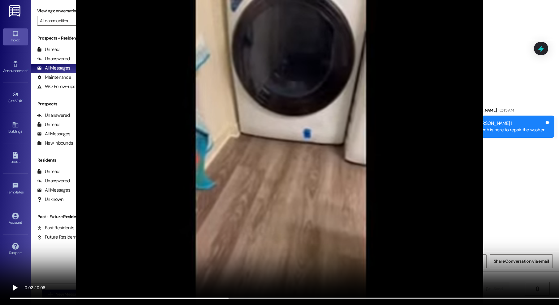
scroll to position [26371, 0]
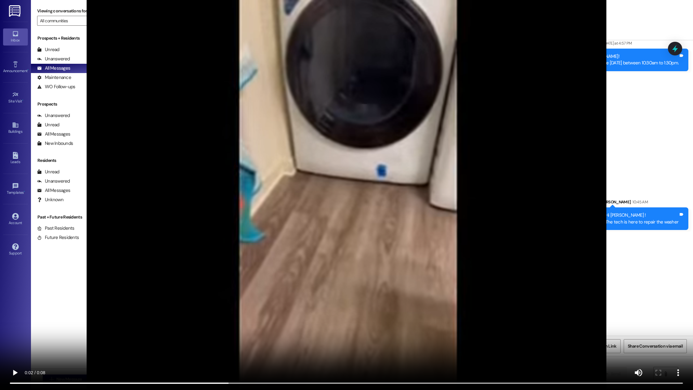
click at [559, 274] on video at bounding box center [346, 195] width 693 height 390
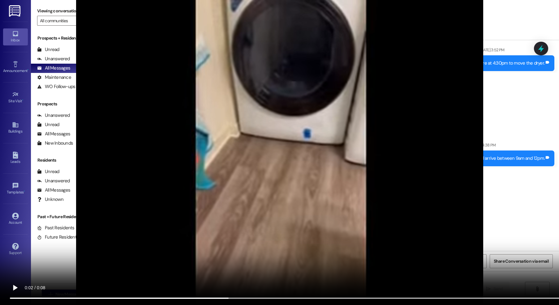
scroll to position [27175, 0]
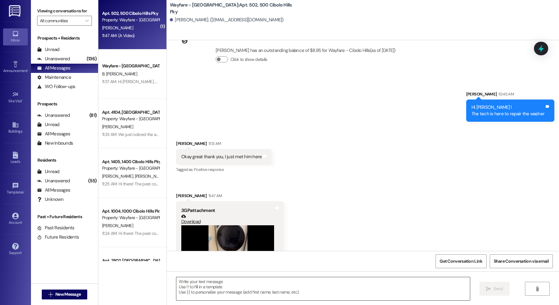
click at [211, 294] on textarea at bounding box center [323, 289] width 294 height 23
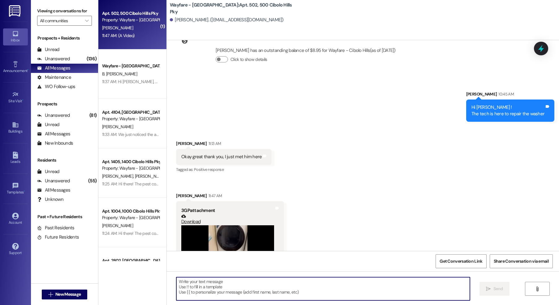
click at [241, 285] on textarea at bounding box center [323, 289] width 294 height 23
click at [74, 293] on span "New Message" at bounding box center [67, 295] width 25 height 6
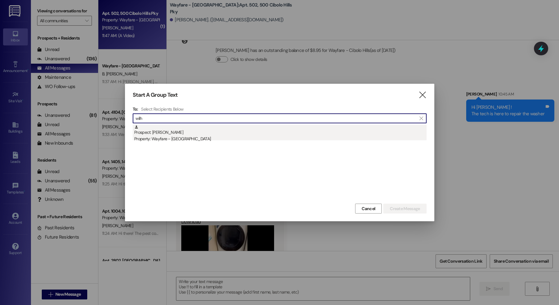
type input "wilh"
click at [176, 127] on div "Prospect: [PERSON_NAME] Property: Wayfare - [GEOGRAPHIC_DATA]" at bounding box center [280, 134] width 292 height 18
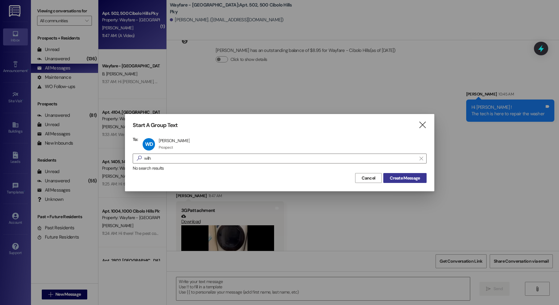
click at [408, 175] on span "Create Message" at bounding box center [405, 178] width 30 height 6
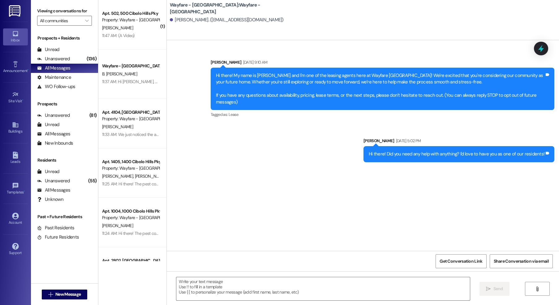
scroll to position [0, 0]
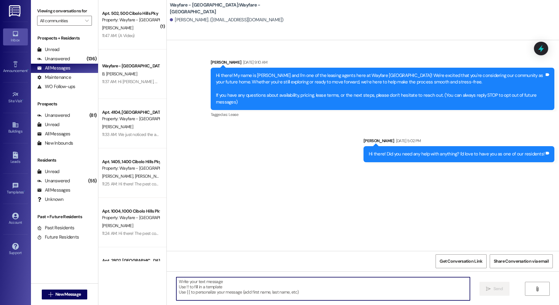
click at [277, 293] on textarea at bounding box center [323, 289] width 294 height 23
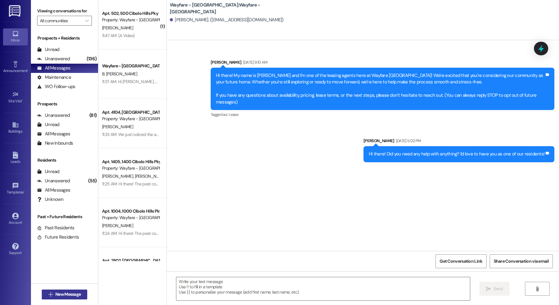
click at [49, 292] on span " New Message" at bounding box center [64, 295] width 35 height 6
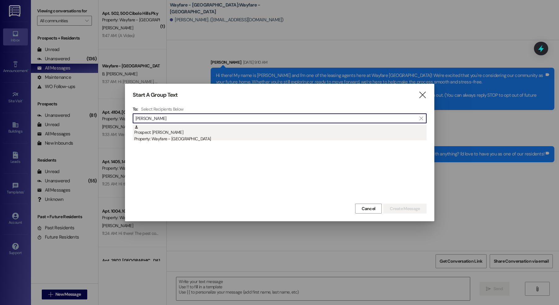
type input "[PERSON_NAME]"
click at [156, 137] on div "Property: Wayfare - [GEOGRAPHIC_DATA]" at bounding box center [280, 139] width 292 height 6
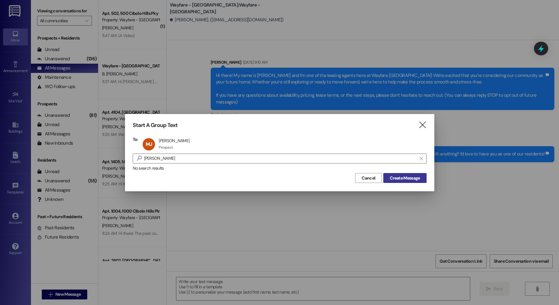
click at [408, 176] on span "Create Message" at bounding box center [405, 178] width 30 height 6
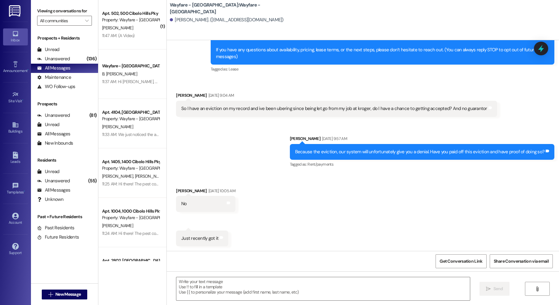
scroll to position [46, 0]
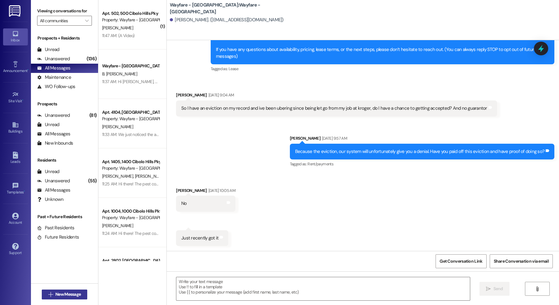
click at [69, 292] on span "New Message" at bounding box center [67, 295] width 25 height 6
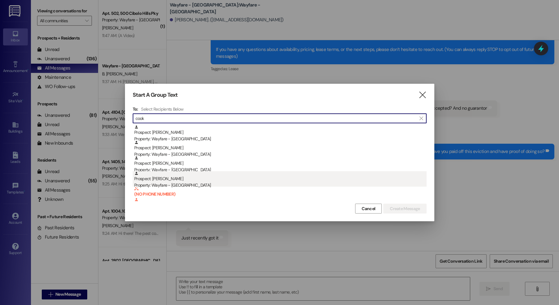
type input "cook"
click at [248, 176] on div "Prospect: [PERSON_NAME] Property: Wayfare - [GEOGRAPHIC_DATA]" at bounding box center [280, 180] width 292 height 18
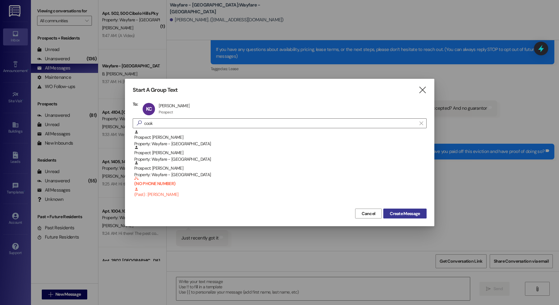
click at [411, 212] on span "Create Message" at bounding box center [405, 214] width 30 height 6
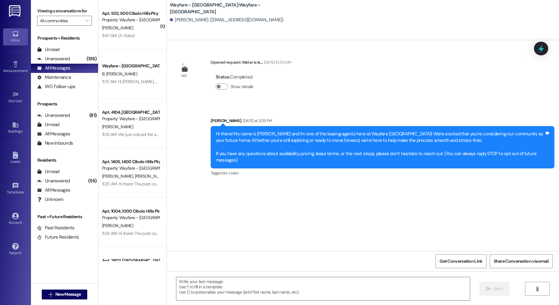
scroll to position [0, 0]
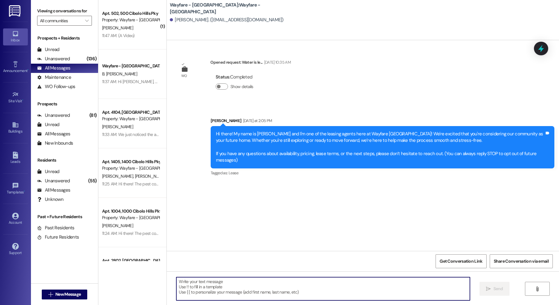
click at [296, 298] on textarea at bounding box center [323, 289] width 294 height 23
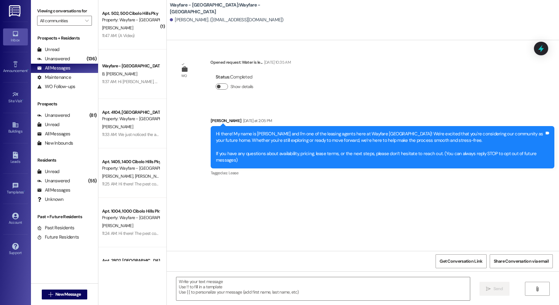
click at [219, 86] on button "Show details" at bounding box center [222, 87] width 12 height 6
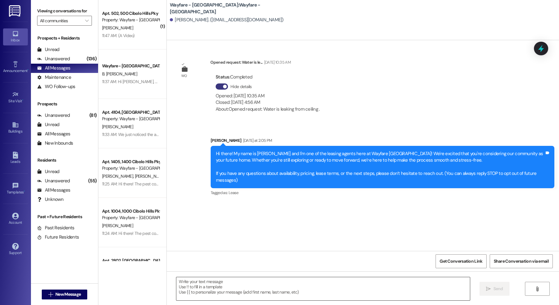
click at [225, 281] on textarea at bounding box center [323, 289] width 294 height 23
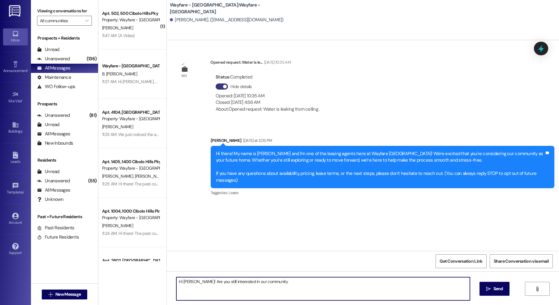
type textarea "Hi [PERSON_NAME]! Are you still interested in our community?"
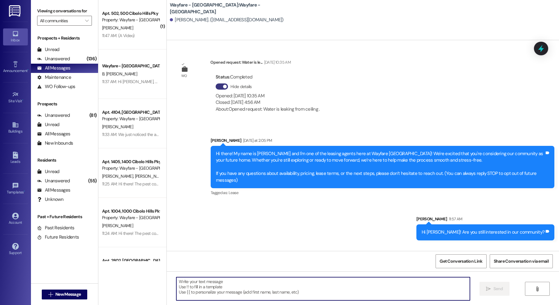
click at [486, 236] on div "Hi [PERSON_NAME]! Are you still interested in our community?" at bounding box center [483, 232] width 123 height 6
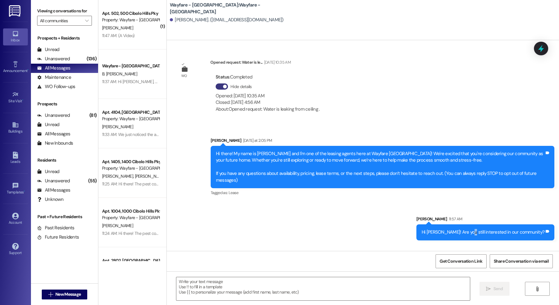
click at [486, 236] on div "Hi [PERSON_NAME]! Are you still interested in our community?" at bounding box center [483, 232] width 123 height 6
click at [480, 233] on div "Hi [PERSON_NAME]! Are you still interested in our community?" at bounding box center [483, 232] width 123 height 6
copy div "Hi [PERSON_NAME]! Are you still interested in our community? Tags and notes"
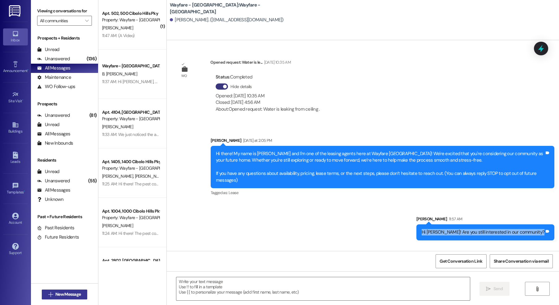
click at [58, 292] on span "New Message" at bounding box center [67, 295] width 25 height 6
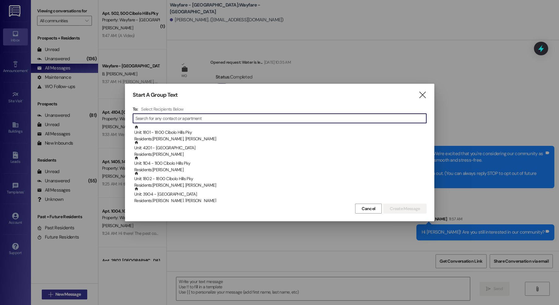
type input "m"
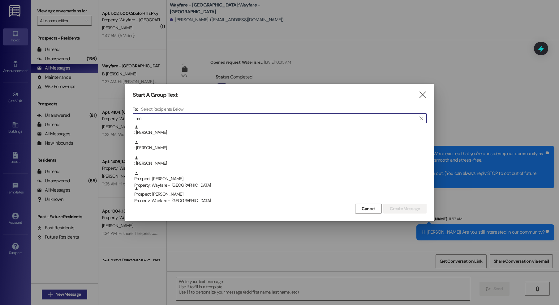
type input "n"
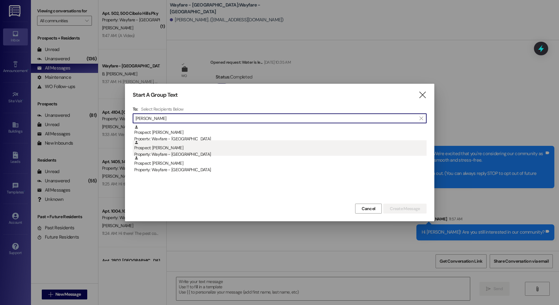
type input "[PERSON_NAME]"
click at [205, 153] on div "Property: Wayfare - [GEOGRAPHIC_DATA]" at bounding box center [280, 154] width 292 height 6
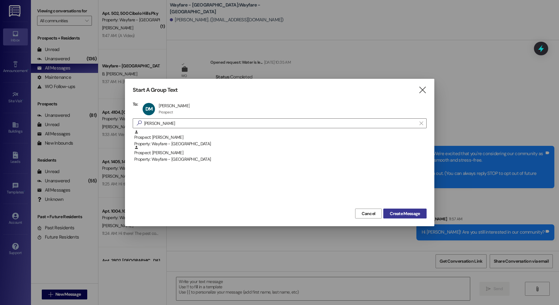
click at [395, 214] on span "Create Message" at bounding box center [405, 214] width 30 height 6
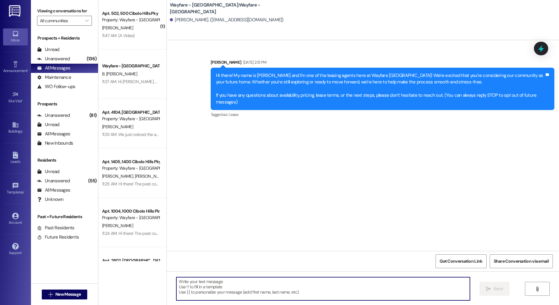
paste textarea "Hi [PERSON_NAME]! Are you still interested in our community?"
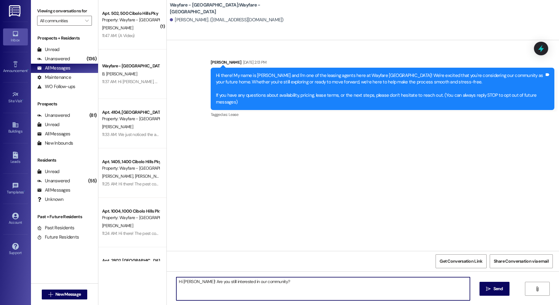
drag, startPoint x: 191, startPoint y: 283, endPoint x: 179, endPoint y: 283, distance: 12.7
click at [179, 283] on textarea "Hi [PERSON_NAME]! Are you still interested in our community?" at bounding box center [323, 289] width 294 height 23
type textarea "Hi [PERSON_NAME]! Are you still interested in our community?"
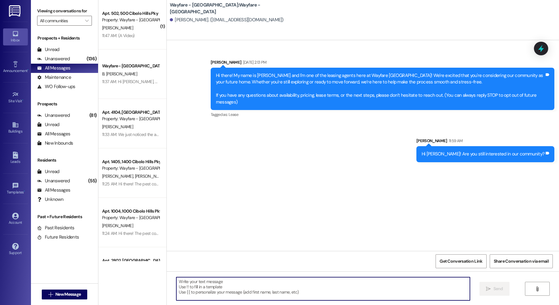
click at [457, 152] on div "Hi [PERSON_NAME]! Are you still interested in our community?" at bounding box center [483, 154] width 123 height 6
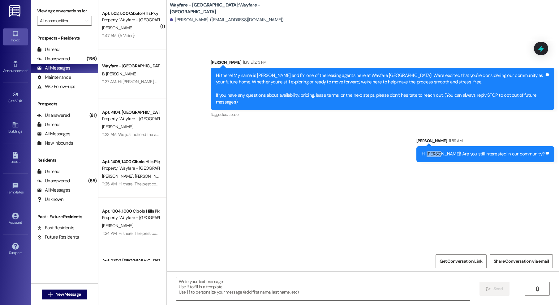
click at [457, 152] on div "Hi [PERSON_NAME]! Are you still interested in our community?" at bounding box center [483, 154] width 123 height 6
copy div "Hi [PERSON_NAME]! Are you still interested in our community? Tags and notes"
